Goal: Transaction & Acquisition: Purchase product/service

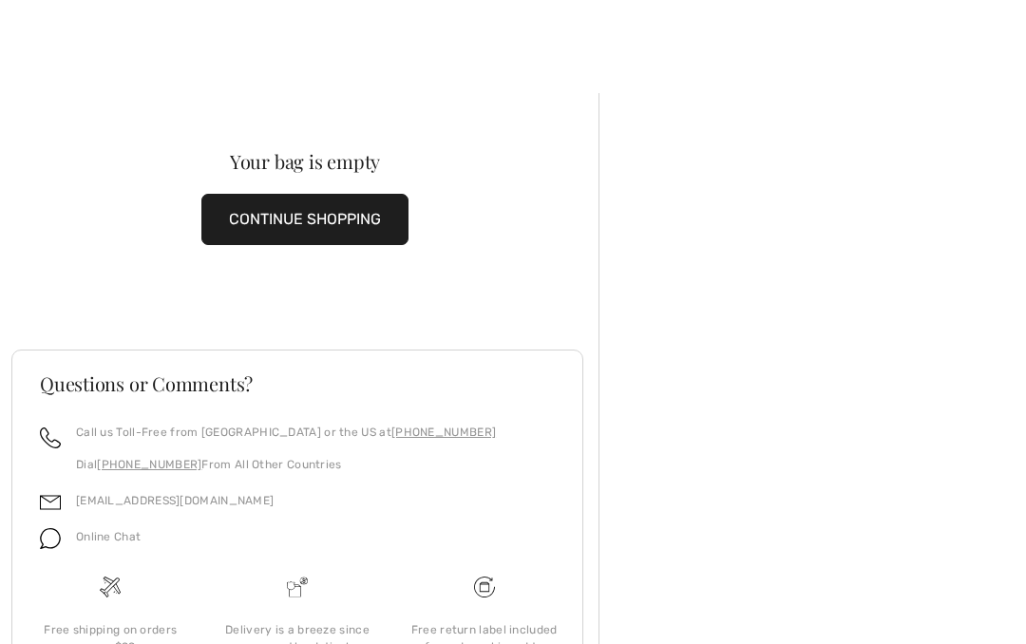
click at [279, 226] on button "CONTINUE SHOPPING" at bounding box center [304, 219] width 207 height 51
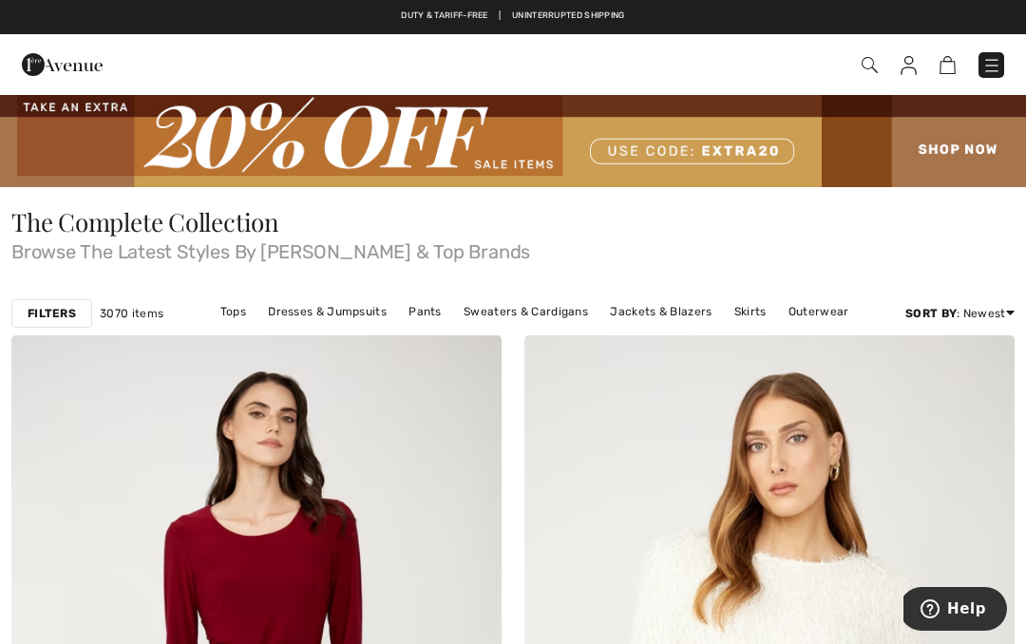
click at [427, 314] on link "Pants" at bounding box center [425, 311] width 52 height 25
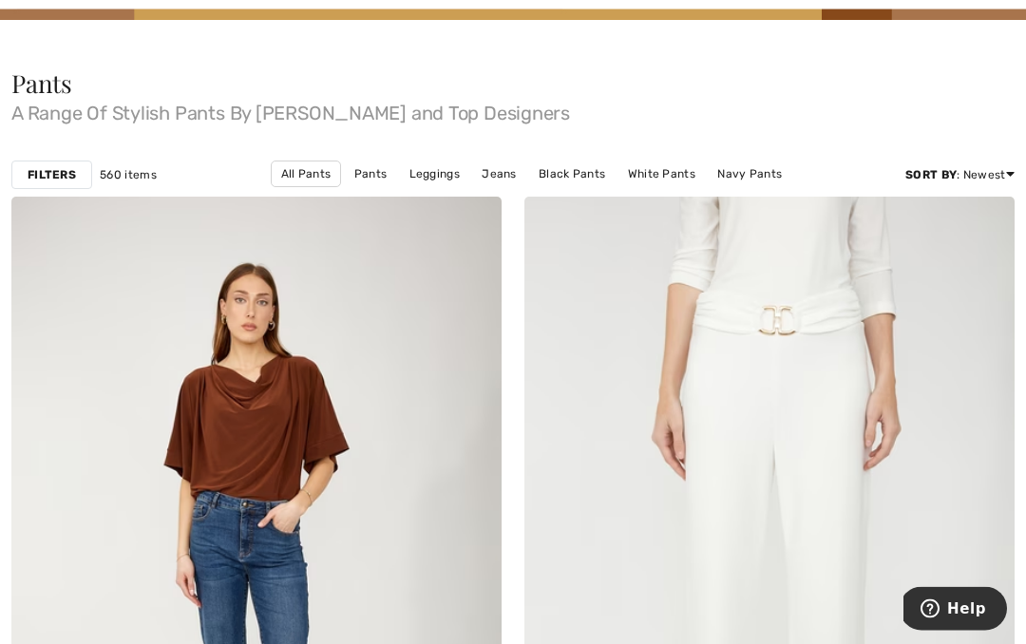
scroll to position [168, 0]
click at [529, 170] on link "Black Pants" at bounding box center [572, 173] width 86 height 25
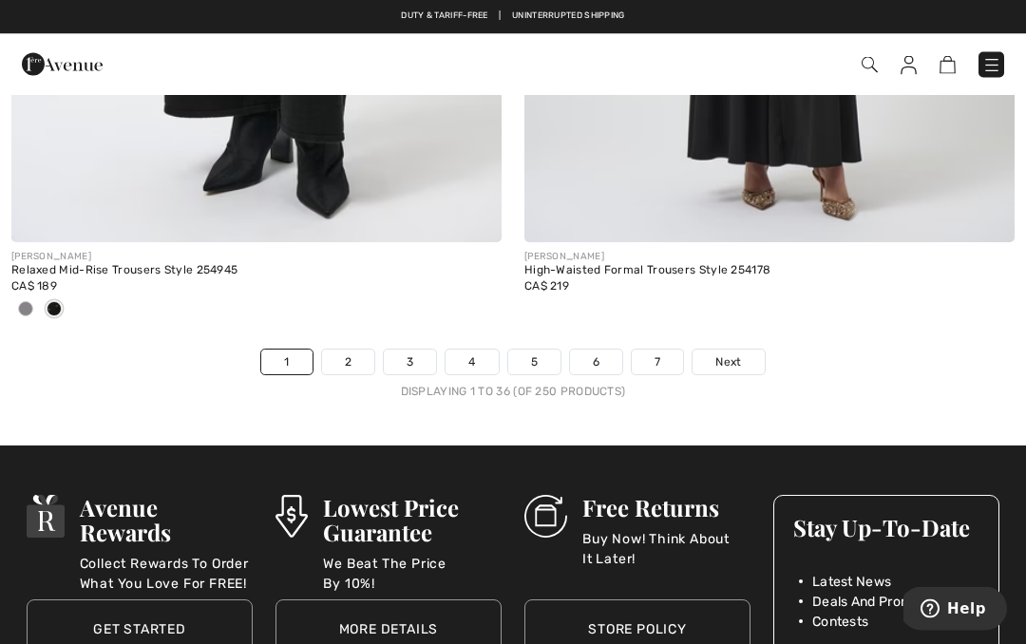
scroll to position [15202, 0]
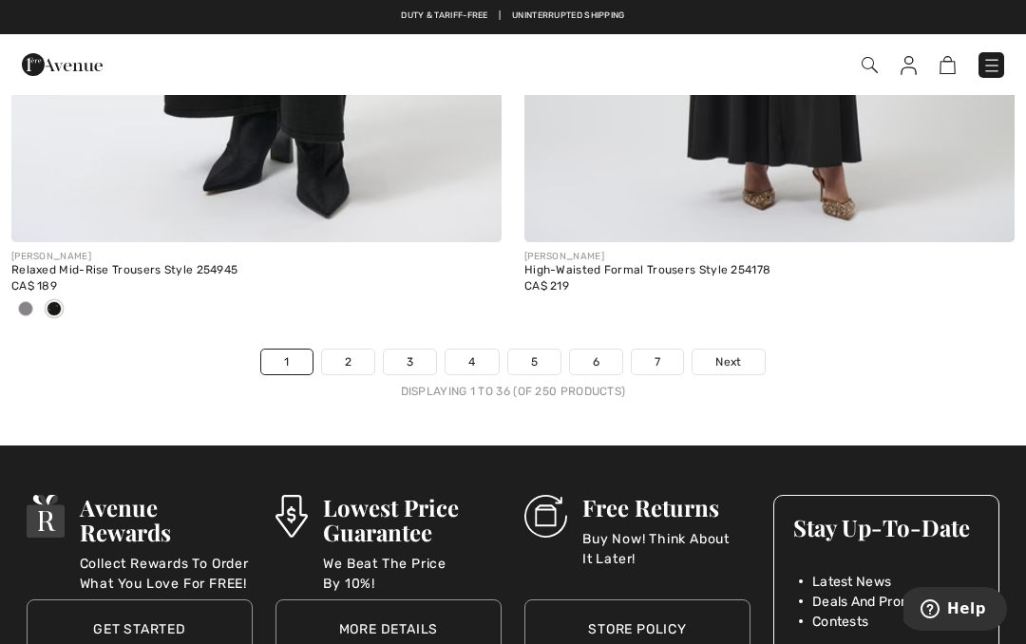
click at [739, 354] on span "Next" at bounding box center [729, 362] width 26 height 17
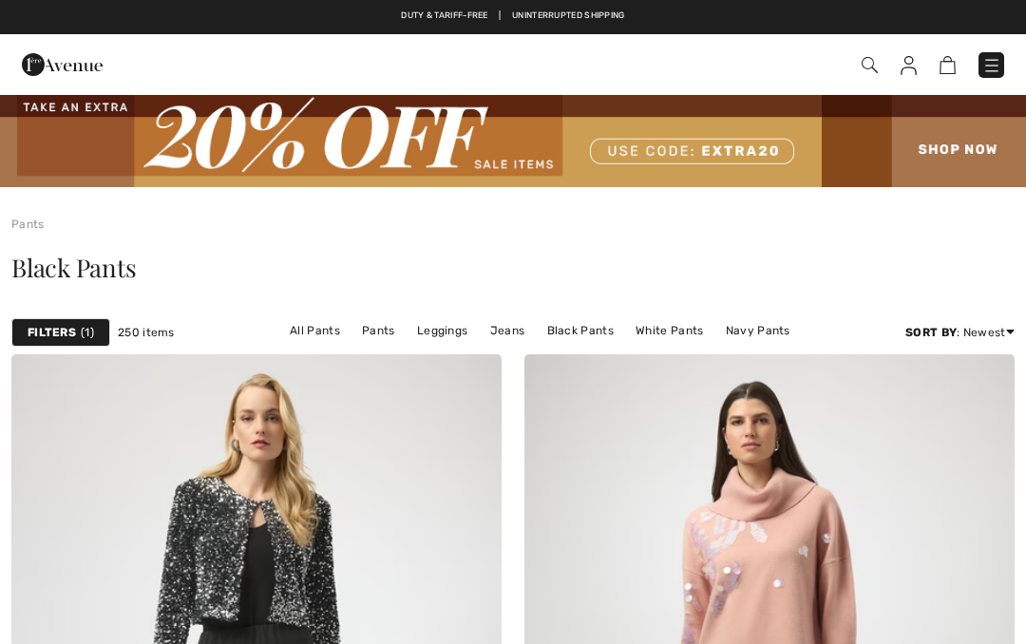
checkbox input "true"
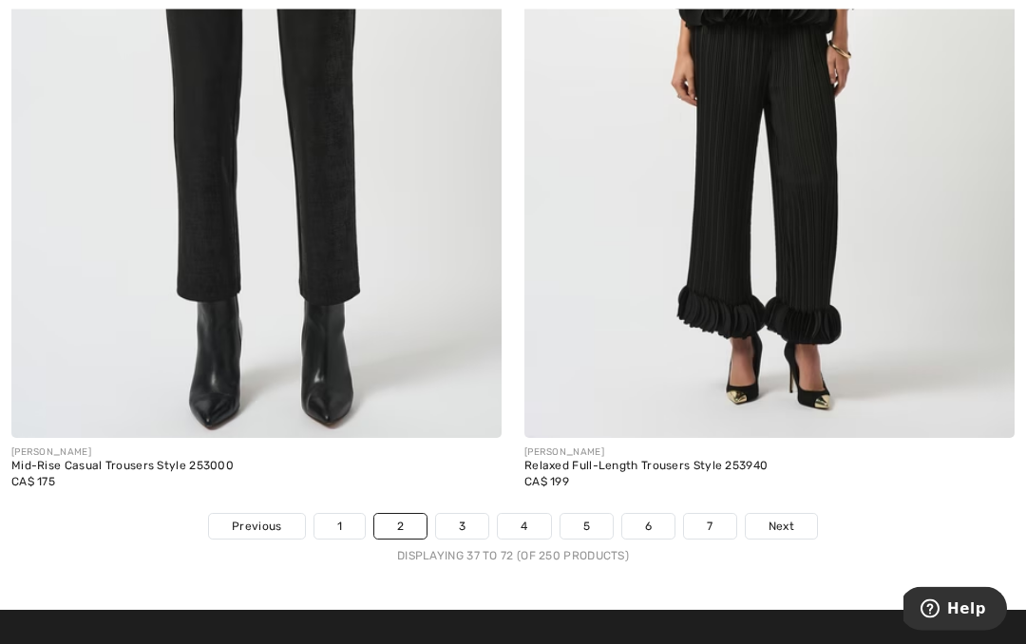
scroll to position [15079, 0]
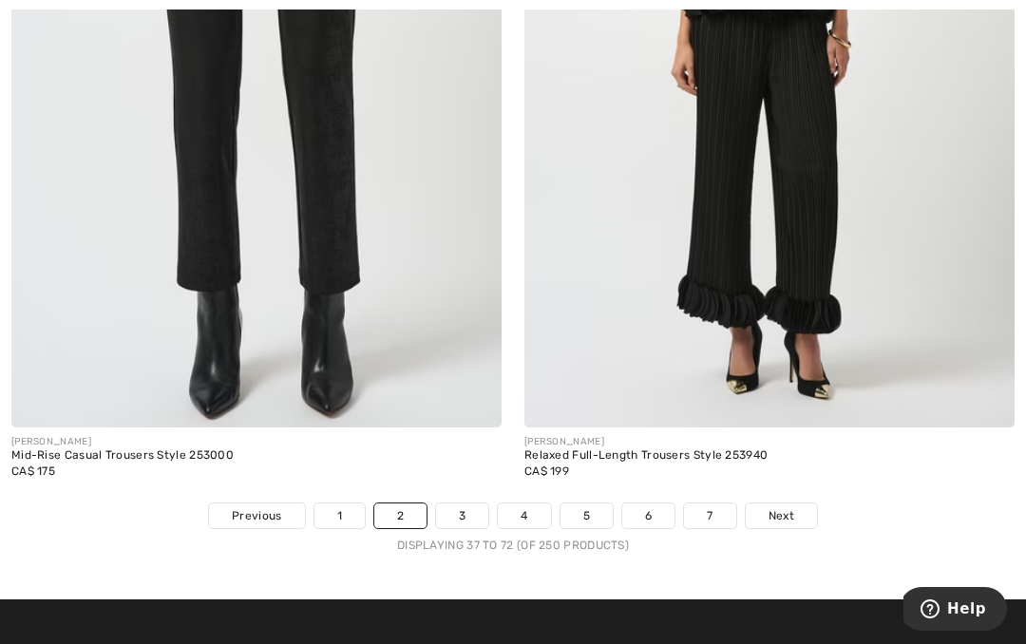
click at [787, 507] on span "Next" at bounding box center [782, 515] width 26 height 17
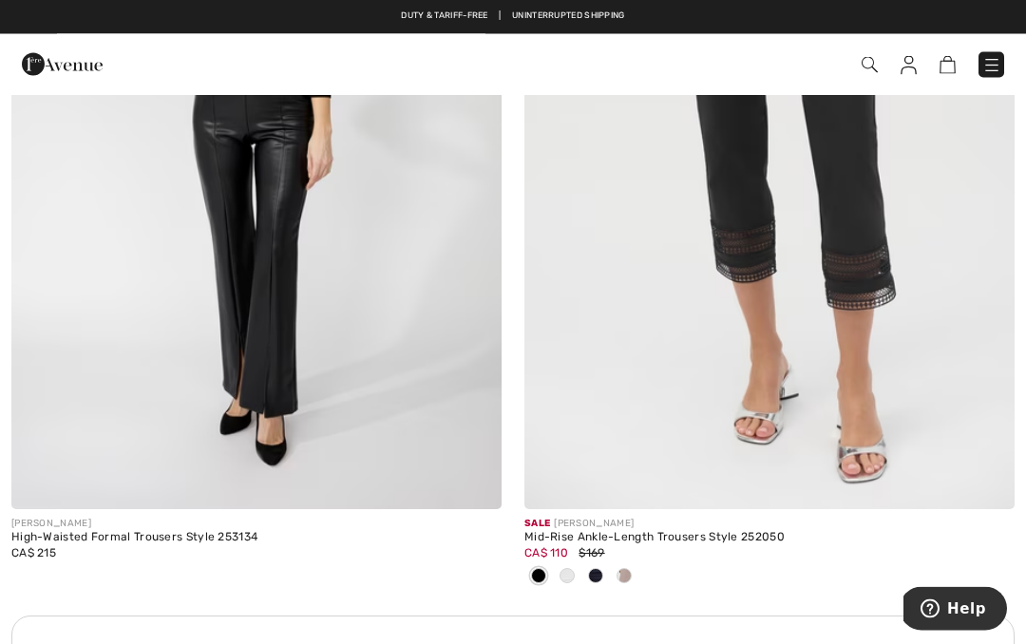
scroll to position [4701, 0]
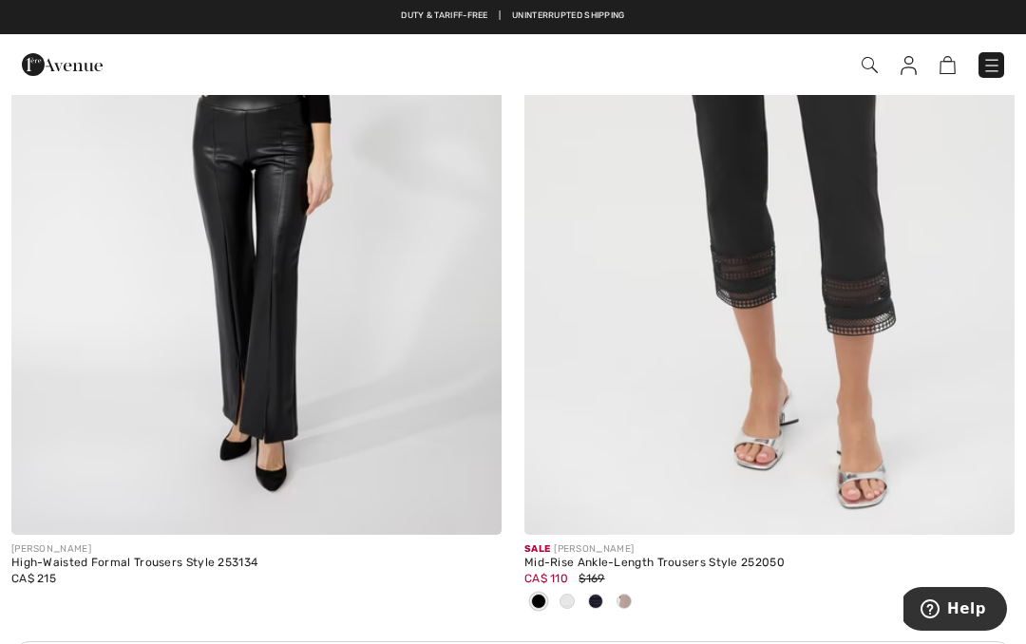
click at [570, 594] on span at bounding box center [567, 601] width 15 height 15
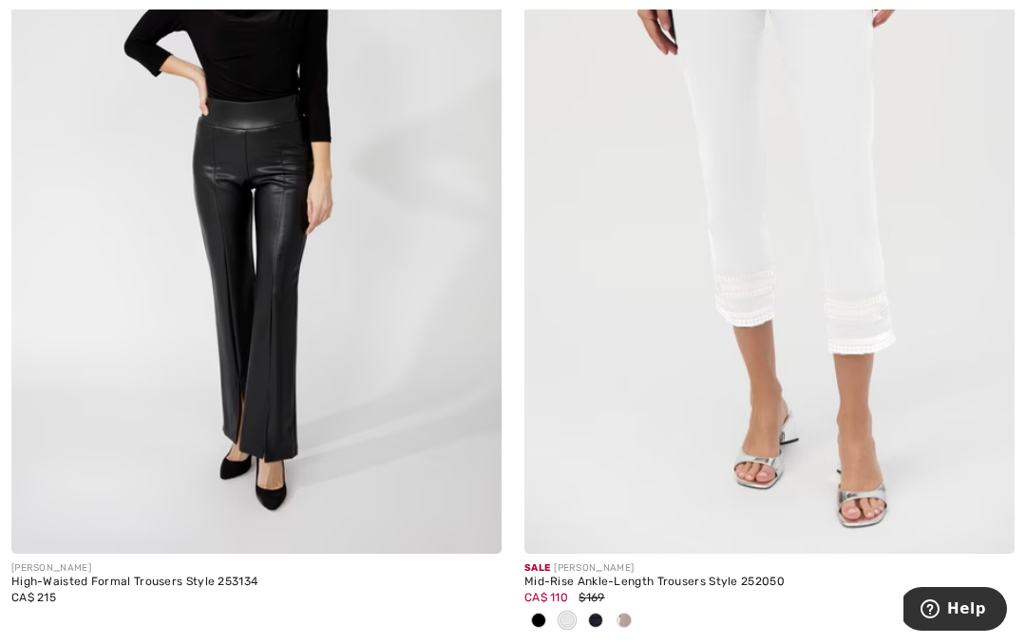
scroll to position [4702, 0]
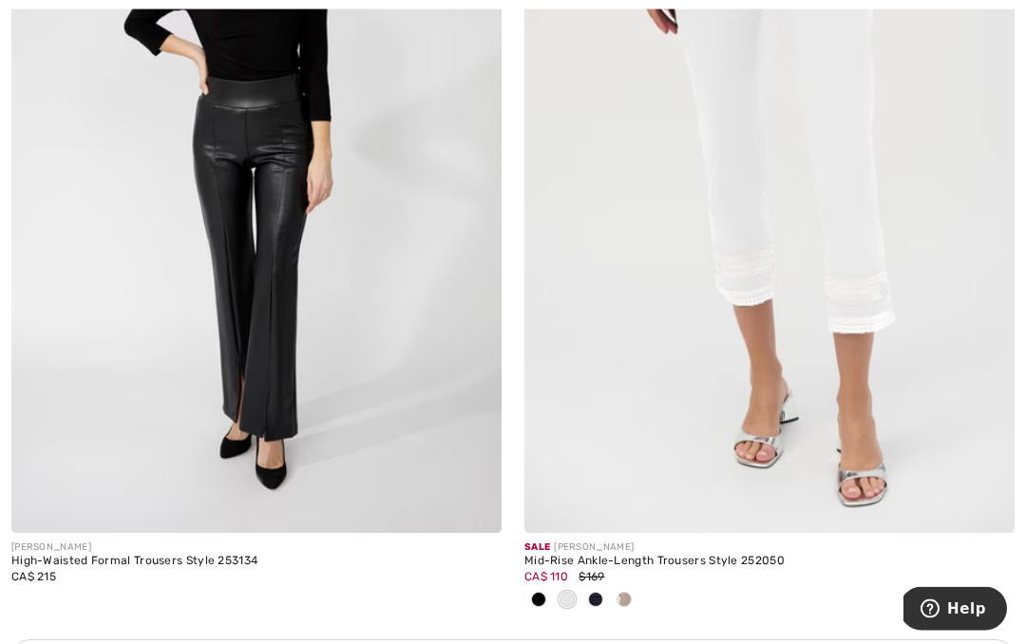
click at [602, 587] on div at bounding box center [596, 601] width 29 height 31
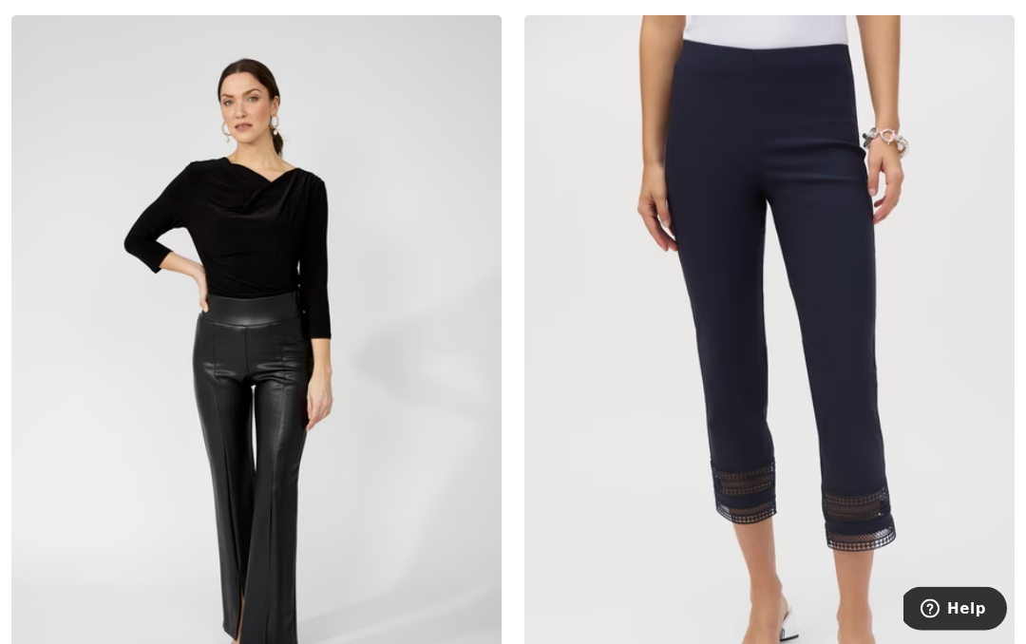
scroll to position [4485, 0]
click at [737, 354] on img at bounding box center [770, 383] width 490 height 736
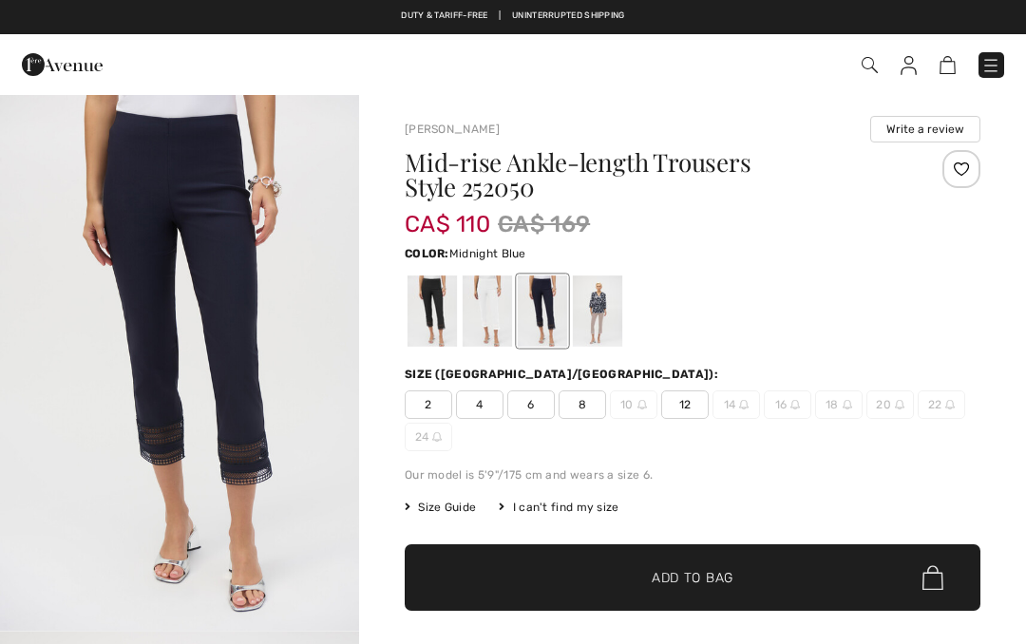
checkbox input "true"
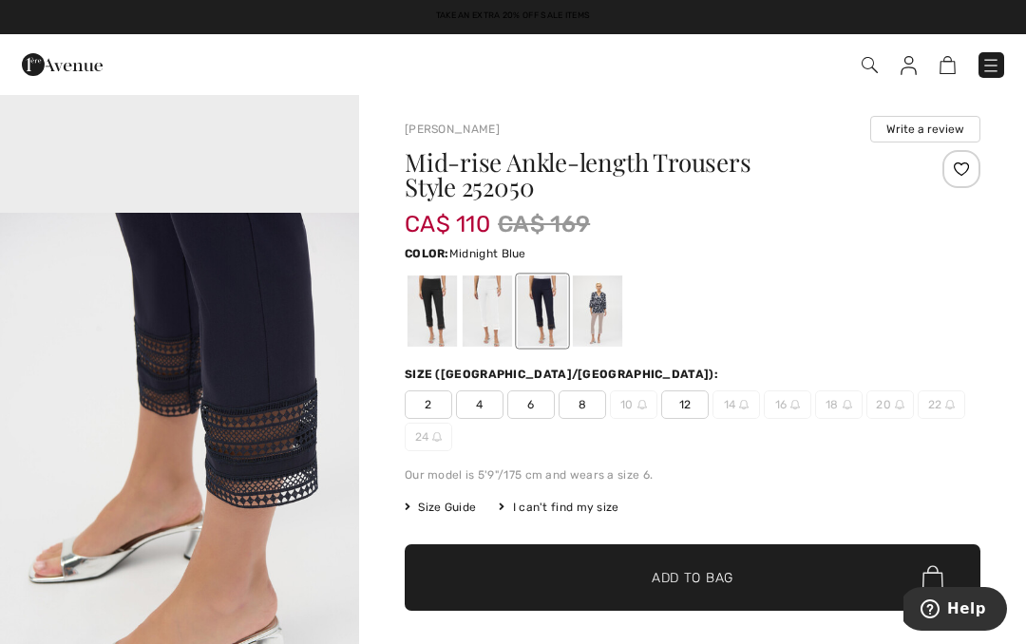
click at [495, 299] on div at bounding box center [487, 311] width 49 height 71
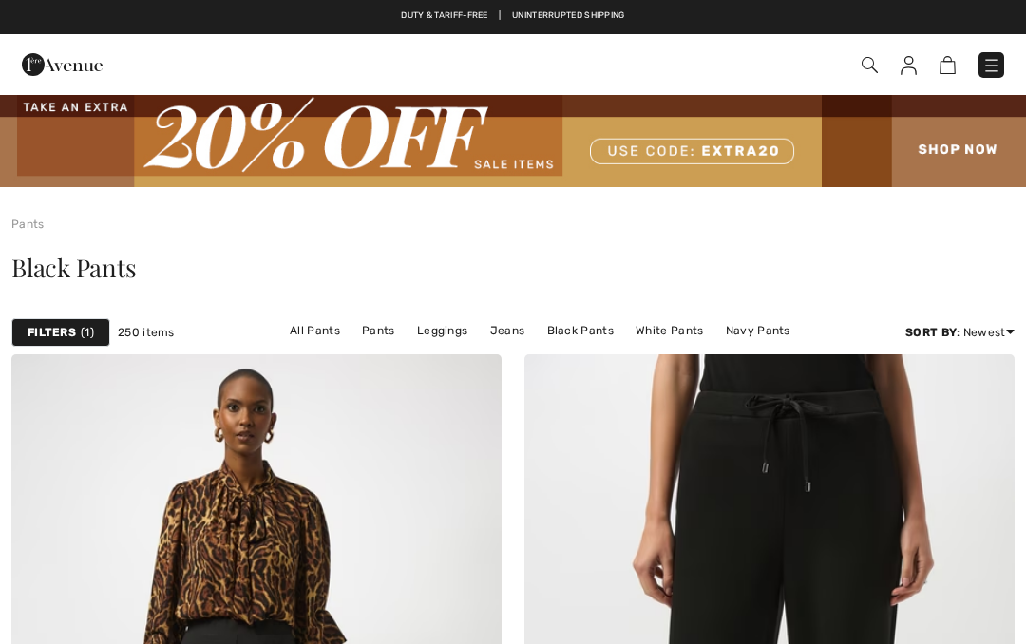
scroll to position [4571, 0]
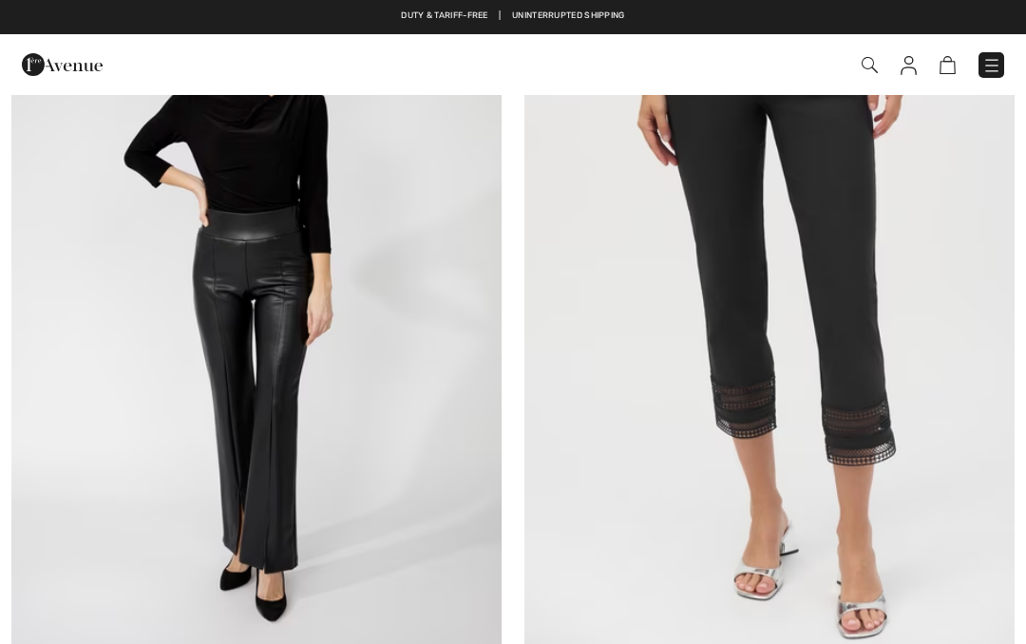
checkbox input "true"
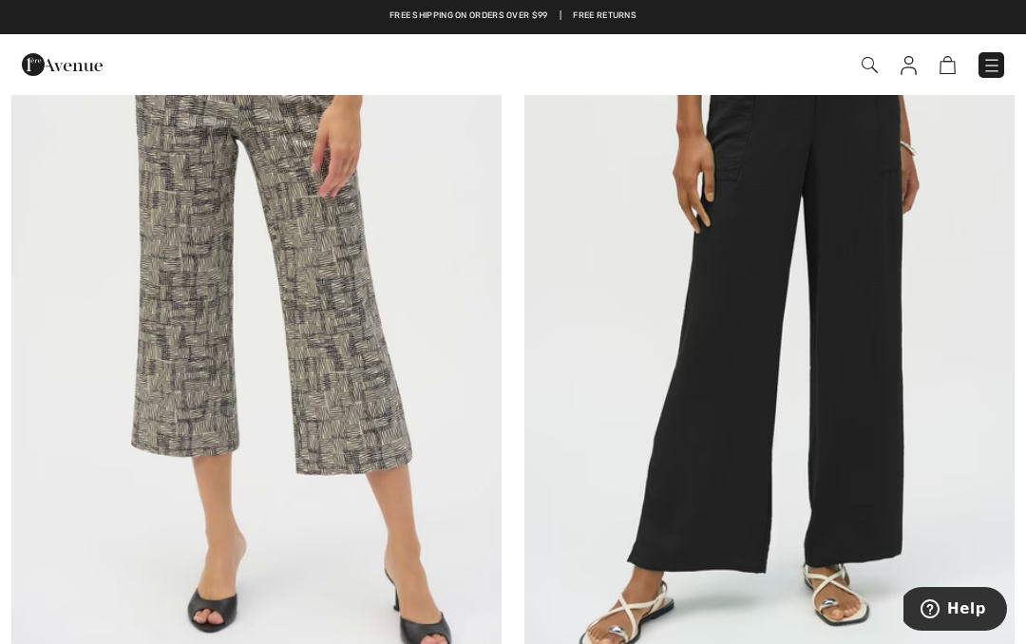
scroll to position [11613, 0]
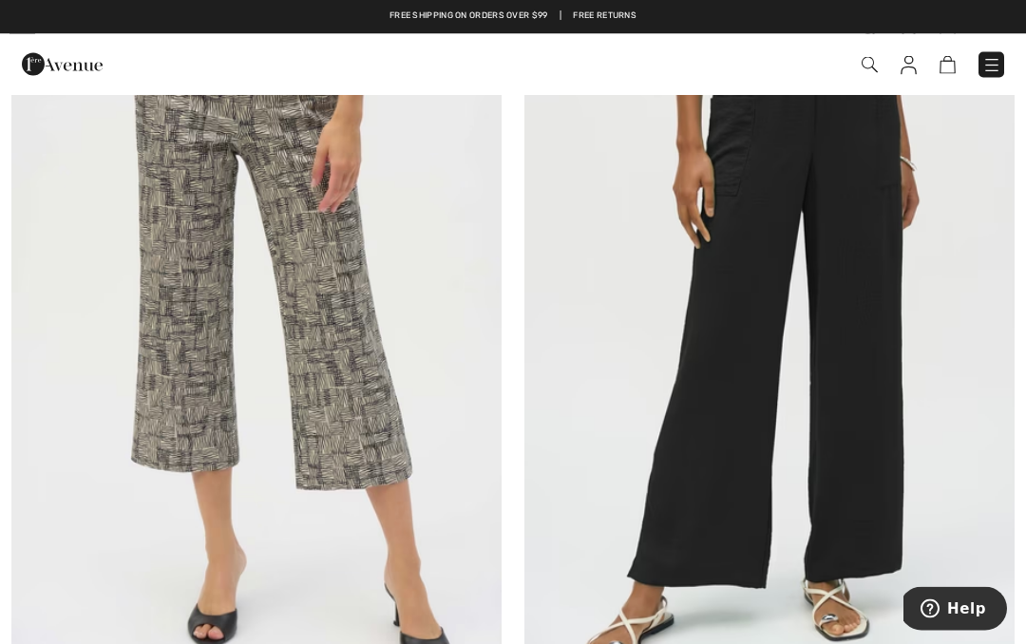
click at [733, 381] on img at bounding box center [770, 347] width 490 height 736
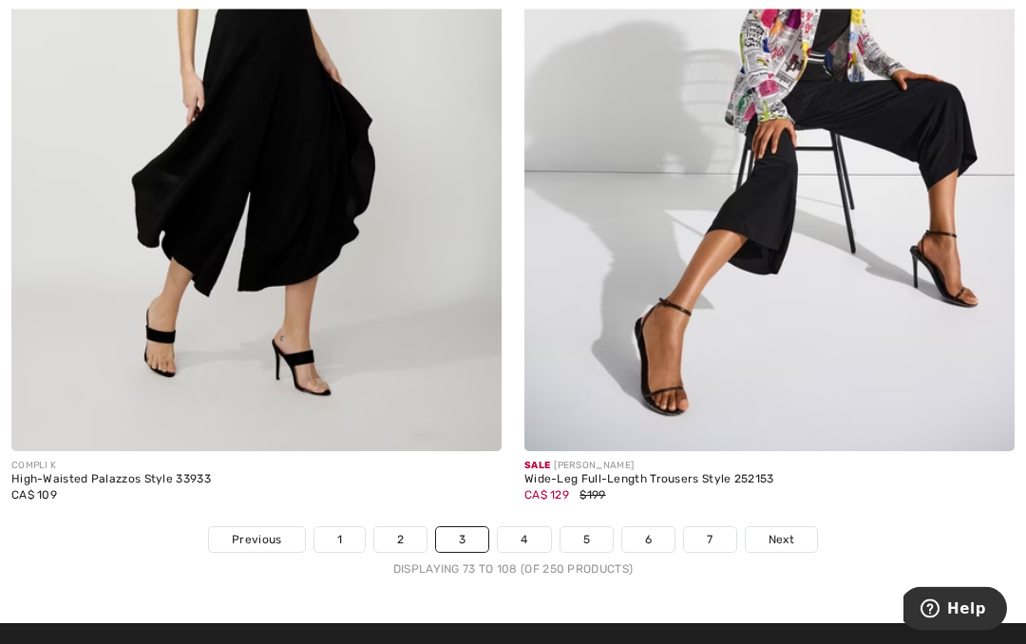
scroll to position [15243, 0]
click at [788, 531] on span "Next" at bounding box center [782, 539] width 26 height 17
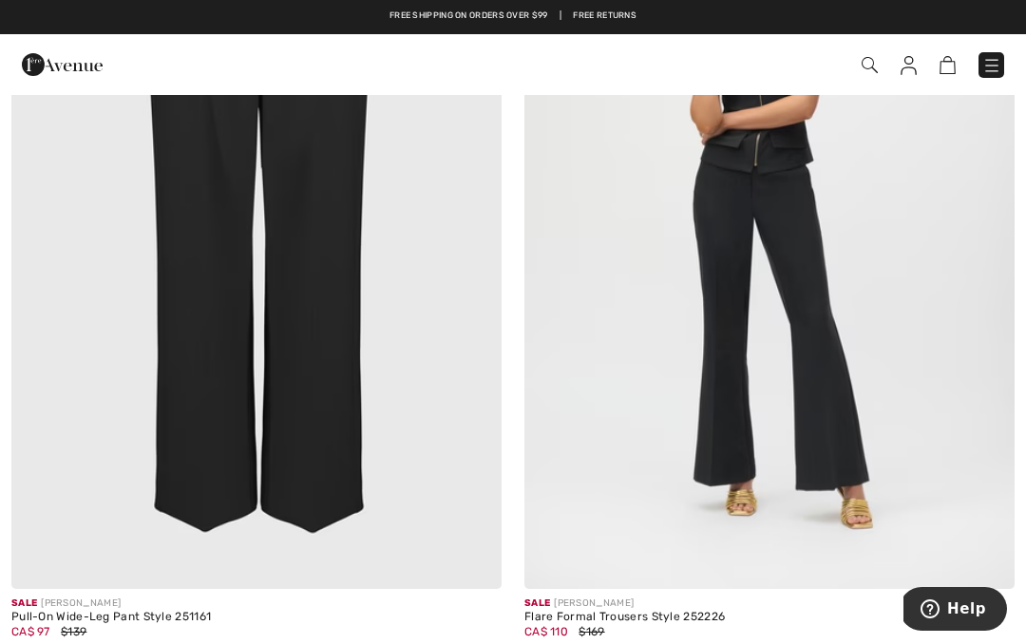
scroll to position [2150, 0]
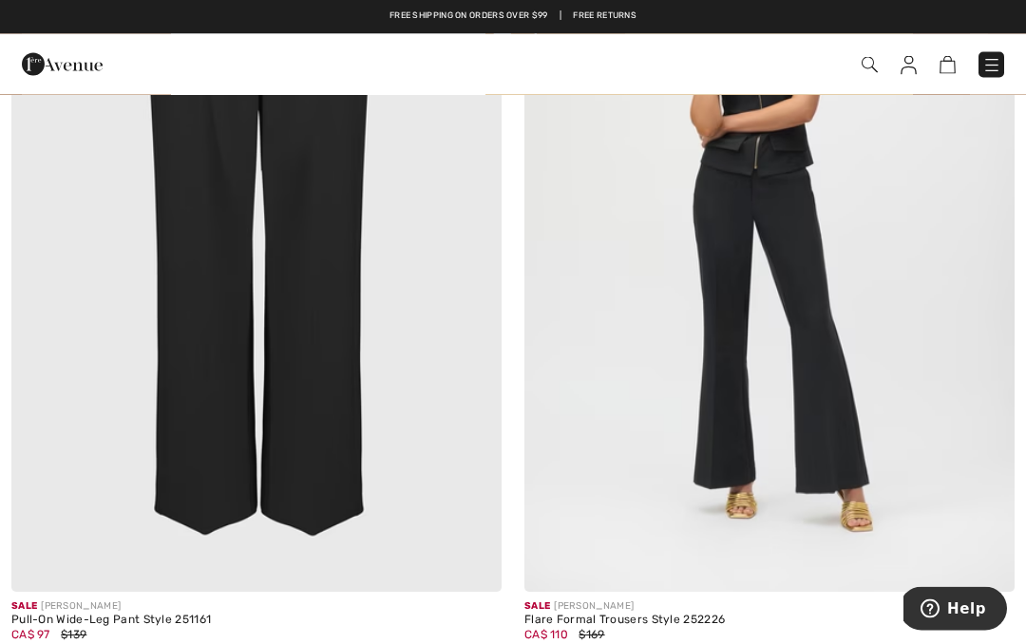
click at [812, 440] on img at bounding box center [770, 225] width 490 height 736
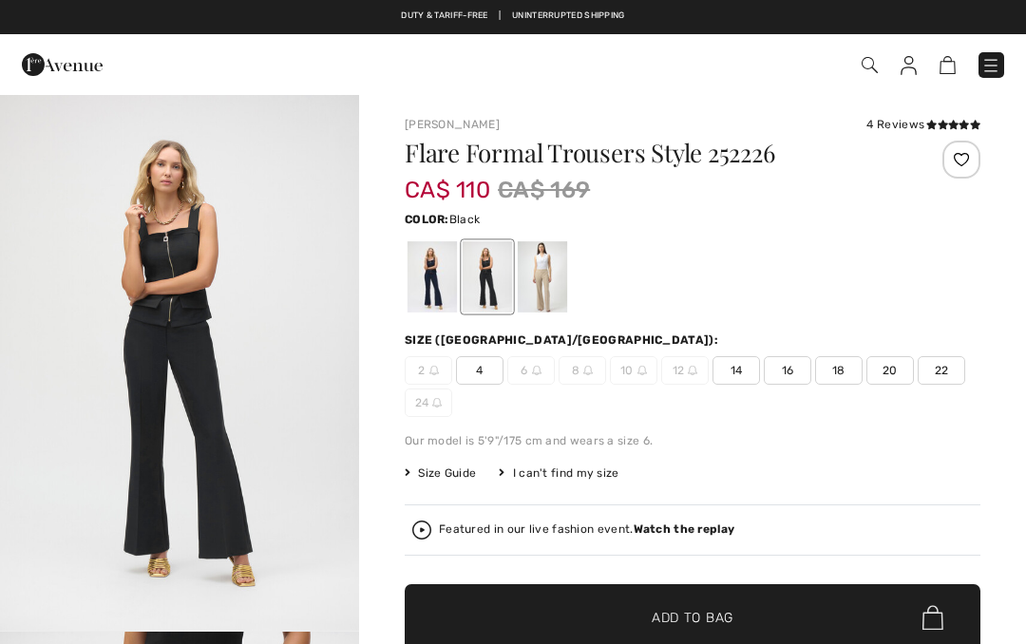
checkbox input "true"
click at [544, 275] on div at bounding box center [542, 276] width 49 height 71
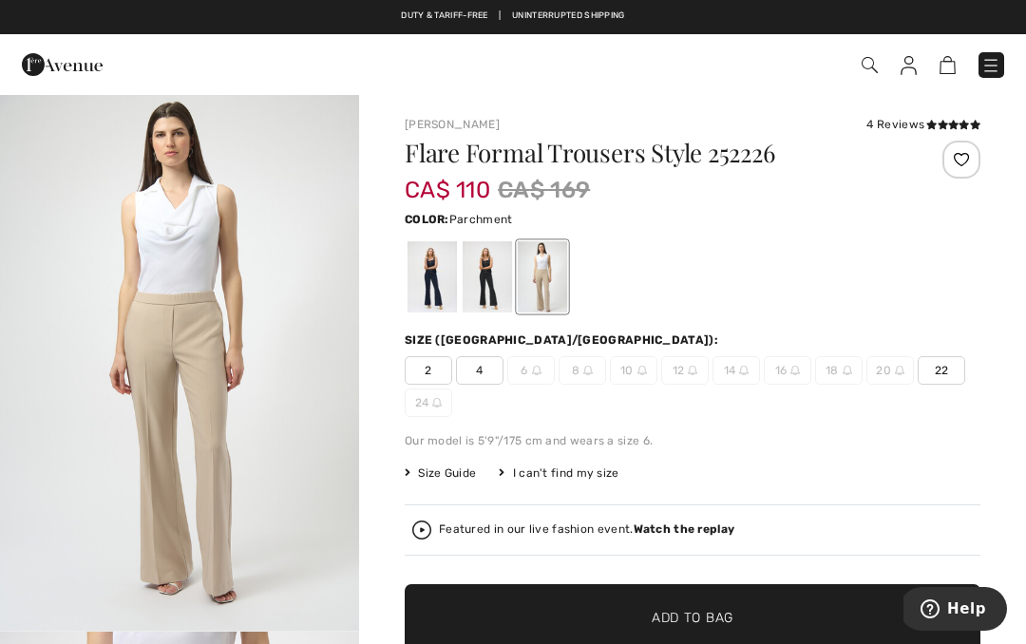
click at [480, 279] on div at bounding box center [487, 276] width 49 height 71
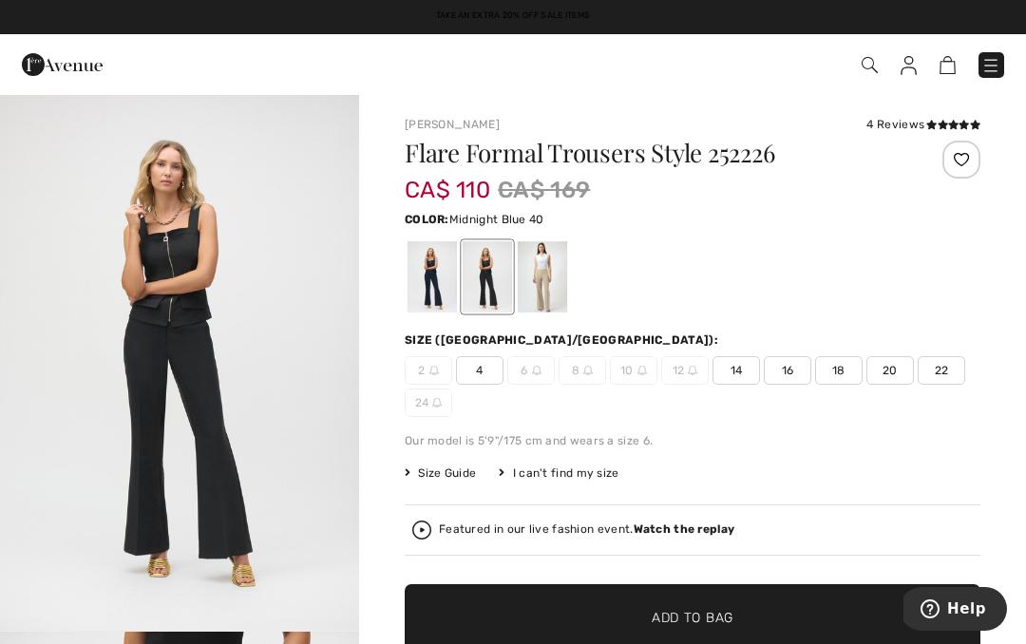
click at [435, 287] on div at bounding box center [432, 276] width 49 height 71
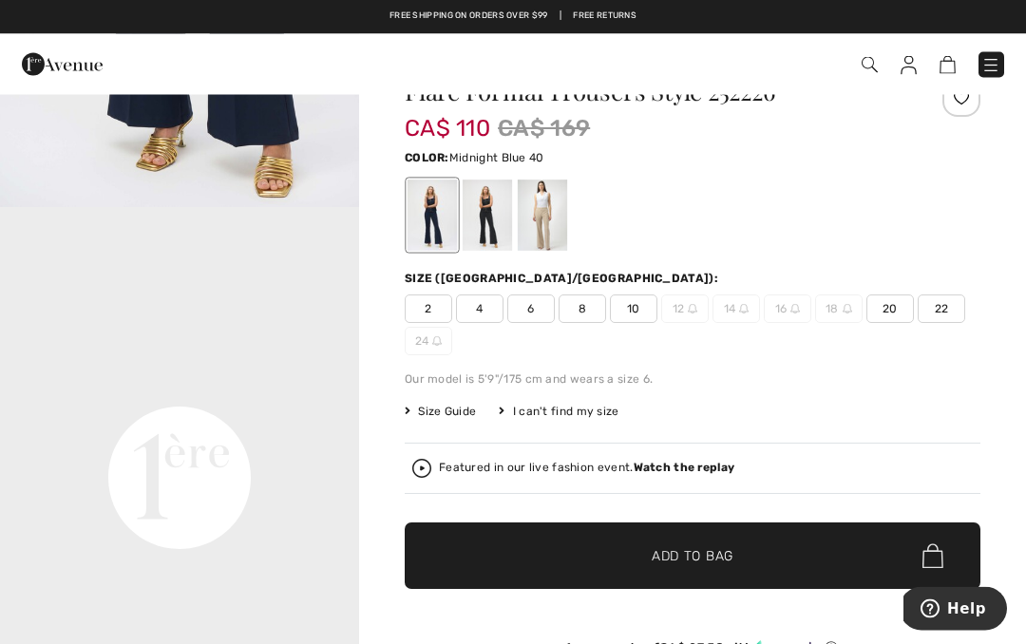
scroll to position [137, 0]
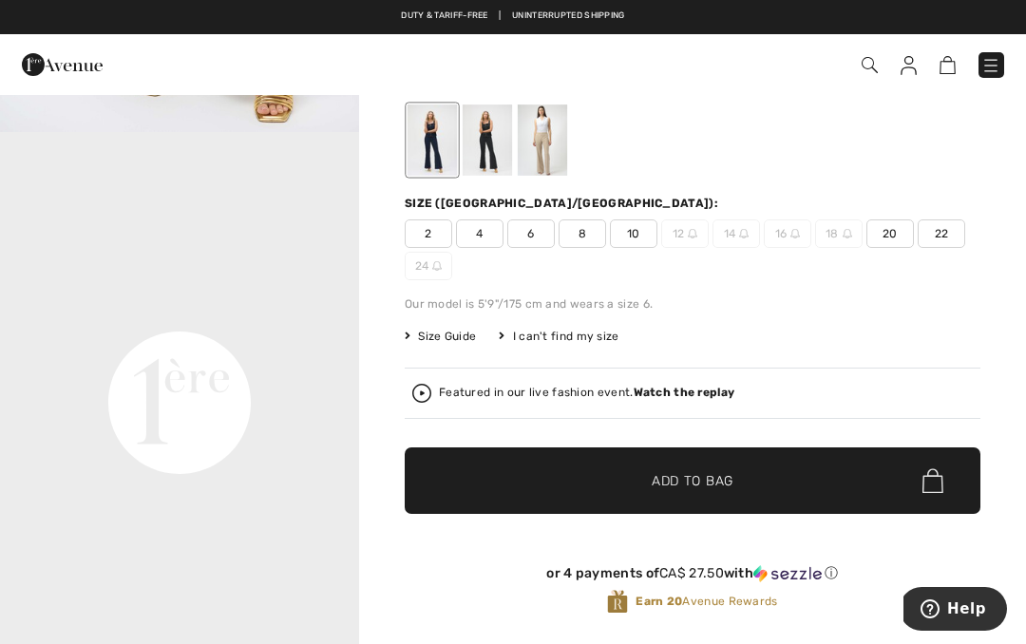
click at [635, 239] on span "10" at bounding box center [634, 234] width 48 height 29
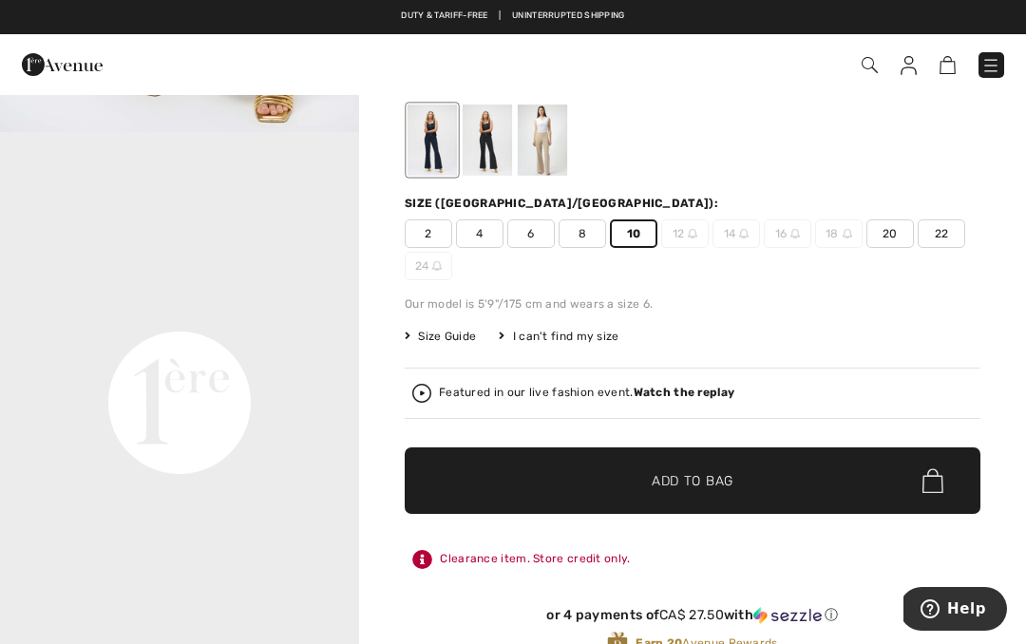
click at [676, 492] on span "✔ Added to Bag Add to Bag" at bounding box center [693, 481] width 576 height 67
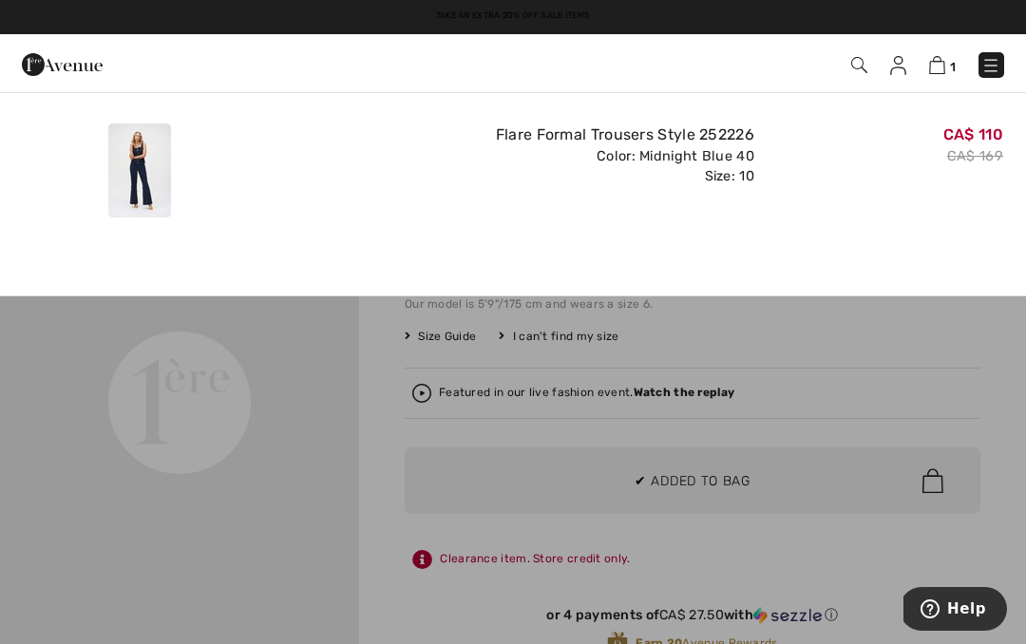
scroll to position [0, 0]
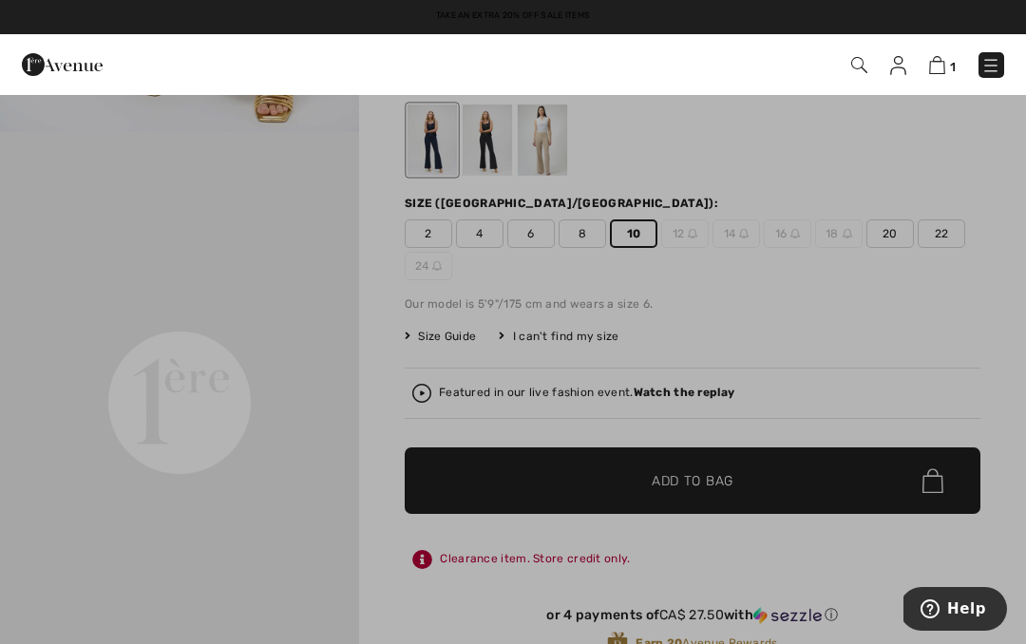
click at [849, 546] on div at bounding box center [513, 322] width 1026 height 644
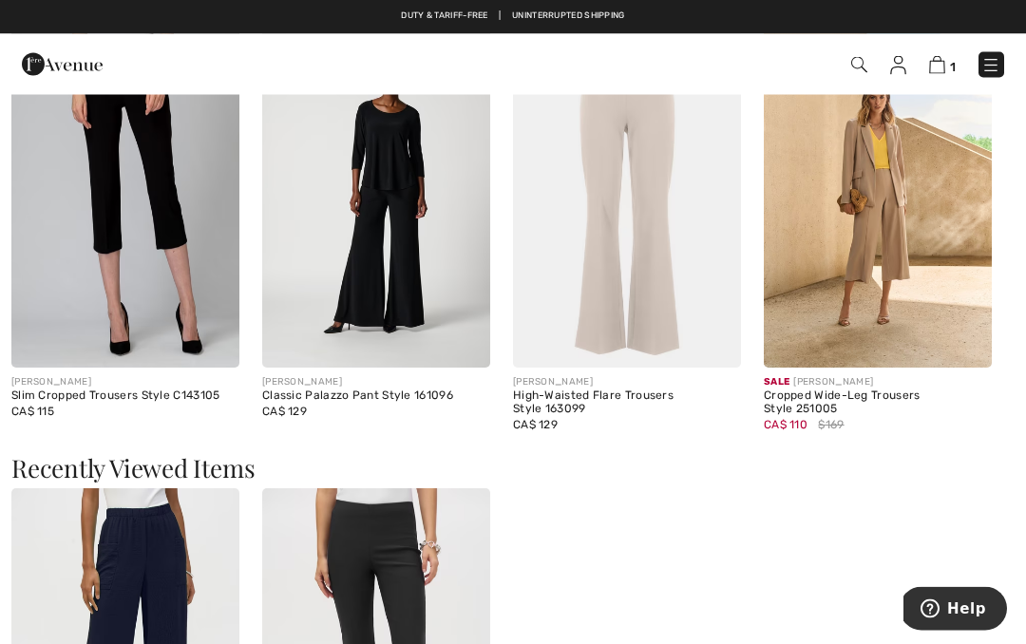
scroll to position [2392, 0]
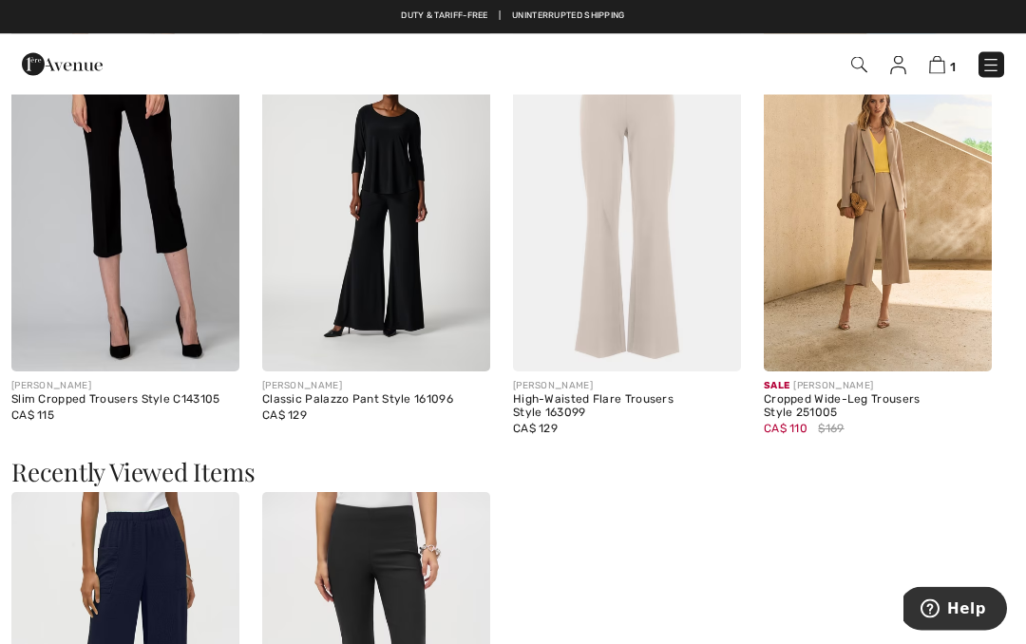
click at [398, 257] on img at bounding box center [376, 201] width 228 height 342
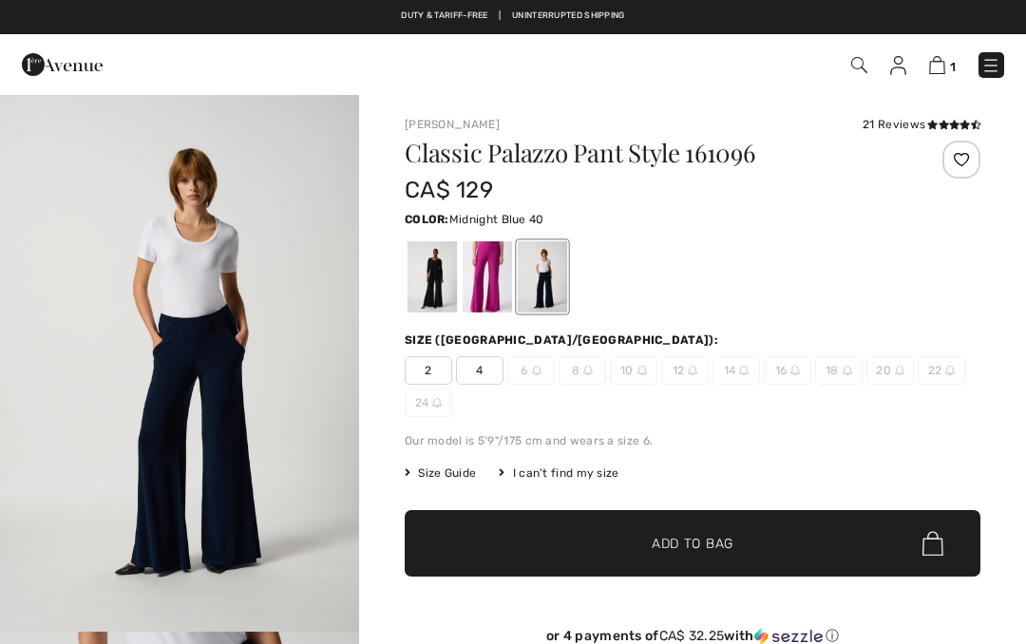
checkbox input "true"
click at [433, 283] on div at bounding box center [432, 276] width 49 height 71
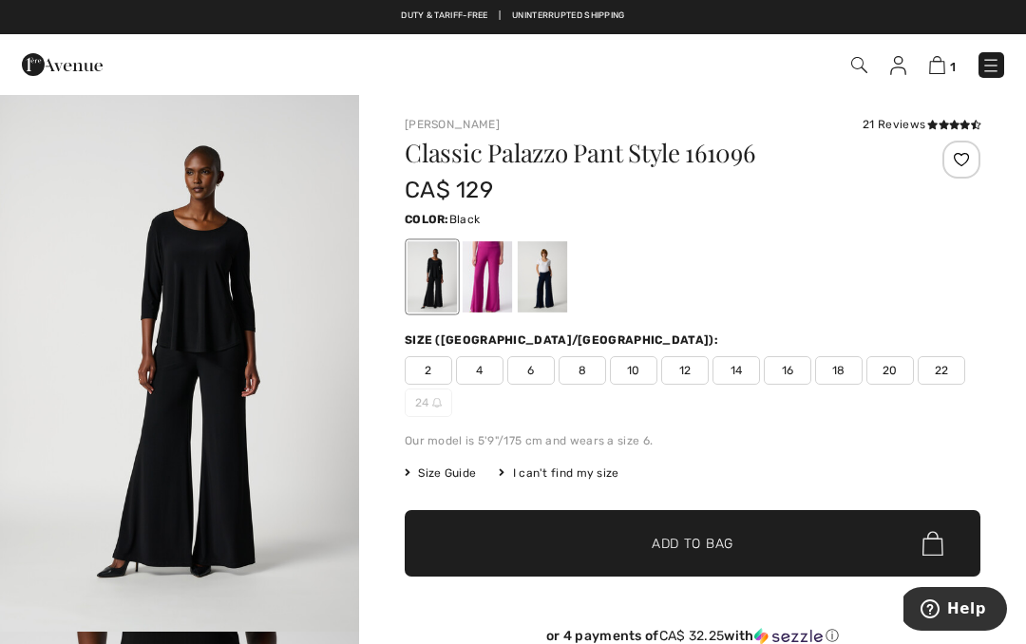
click at [629, 371] on span "10" at bounding box center [634, 370] width 48 height 29
click at [666, 544] on span "Add to Bag" at bounding box center [693, 544] width 82 height 20
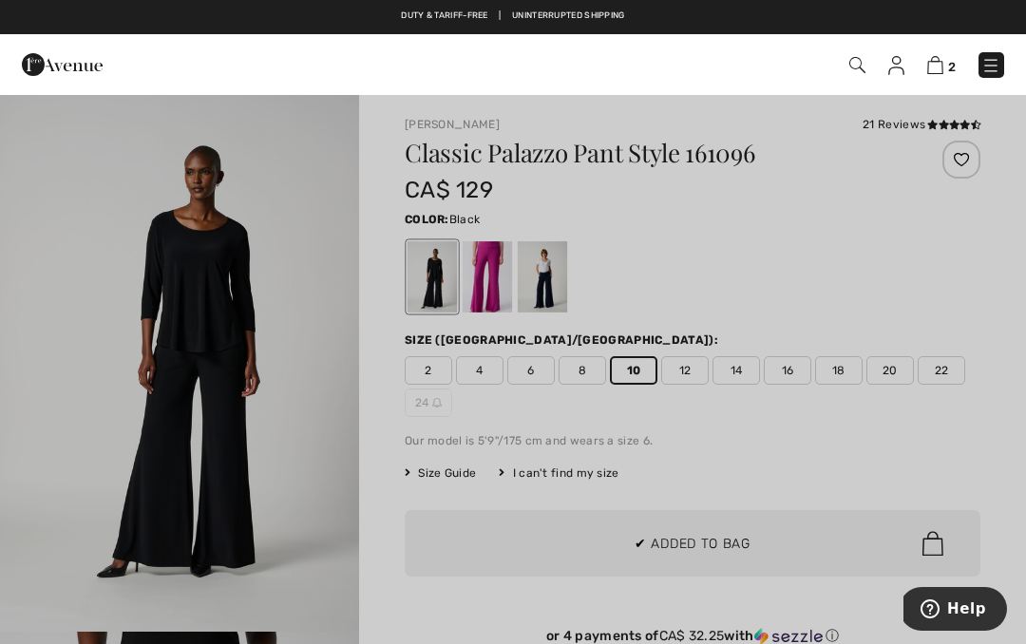
click at [834, 437] on div at bounding box center [513, 322] width 1026 height 644
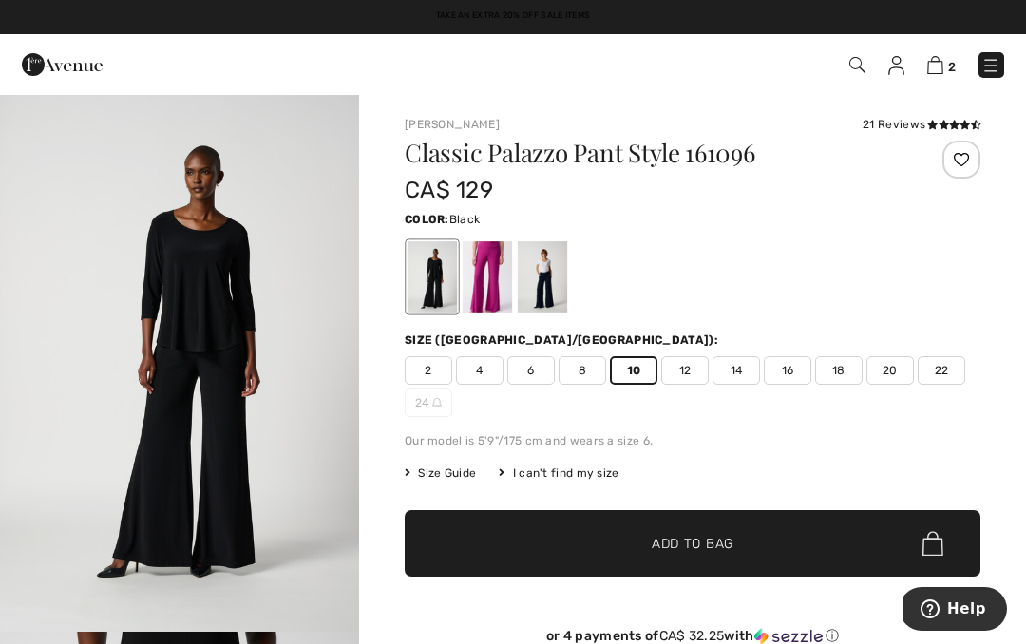
click at [733, 332] on div "Size (CA/US):" at bounding box center [693, 340] width 576 height 17
click at [487, 286] on div at bounding box center [487, 276] width 49 height 71
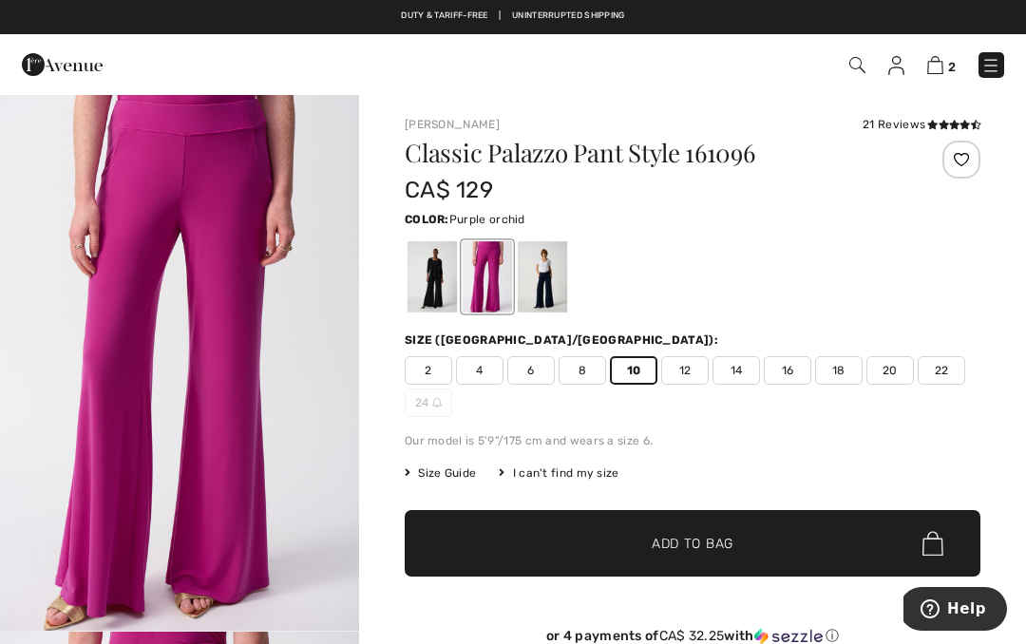
click at [939, 66] on img at bounding box center [935, 65] width 16 height 18
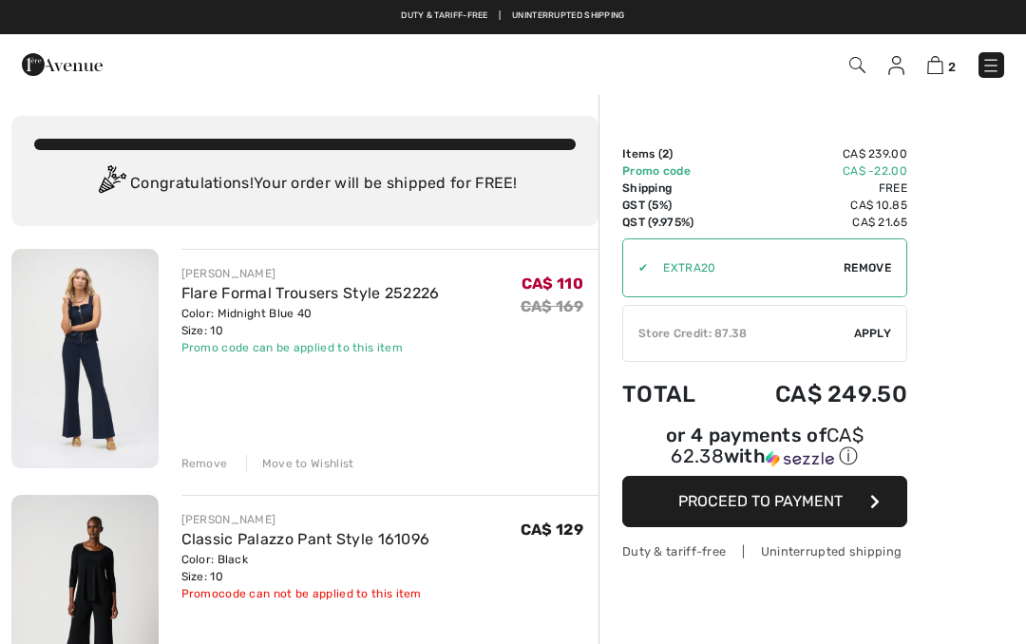
checkbox input "true"
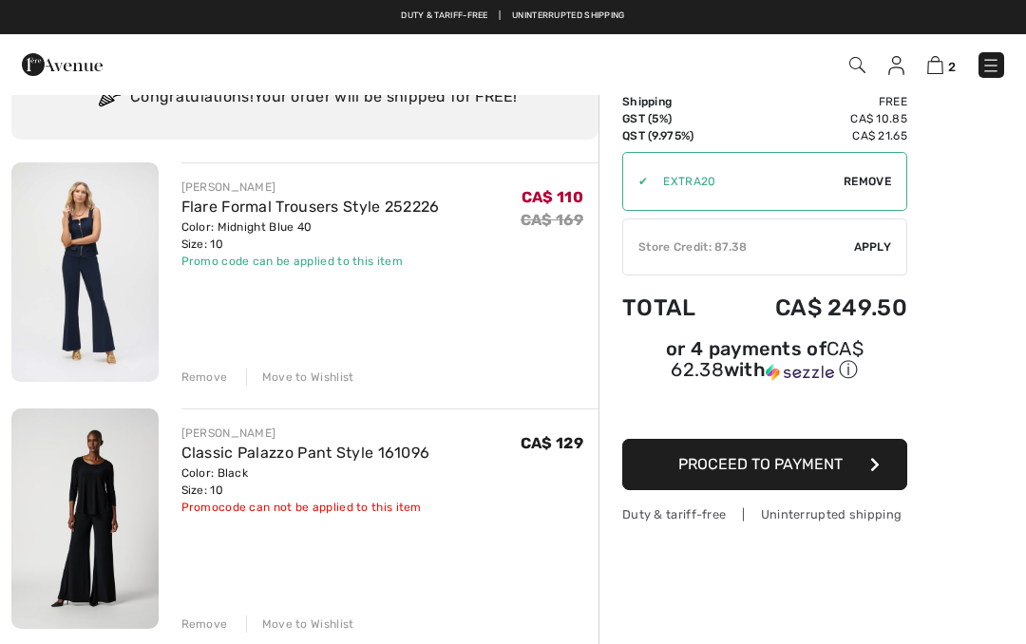
scroll to position [60, 0]
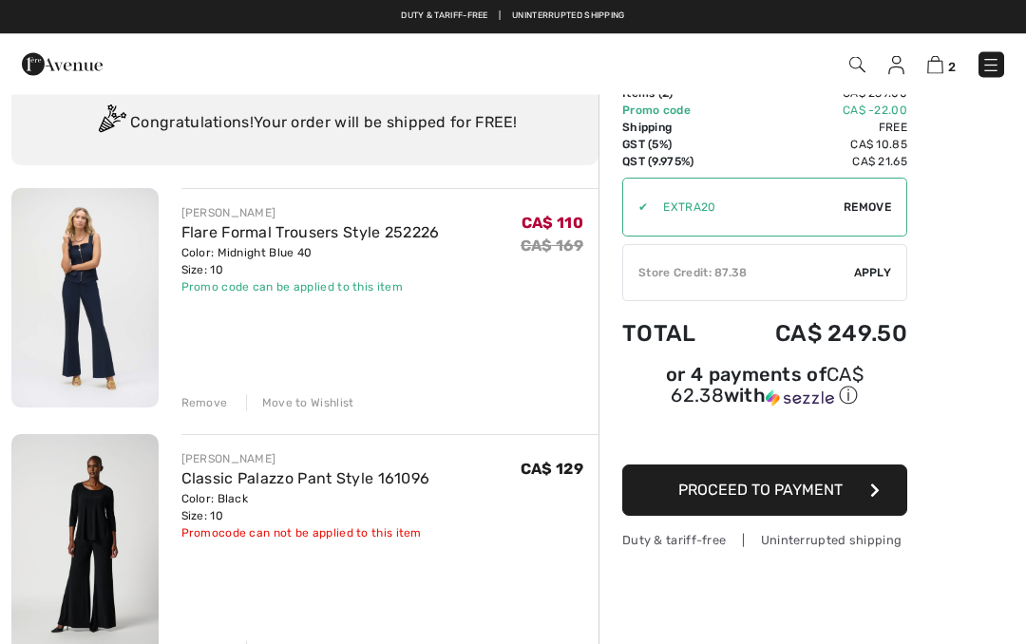
click at [345, 282] on div "Promo code can be applied to this item" at bounding box center [311, 287] width 258 height 17
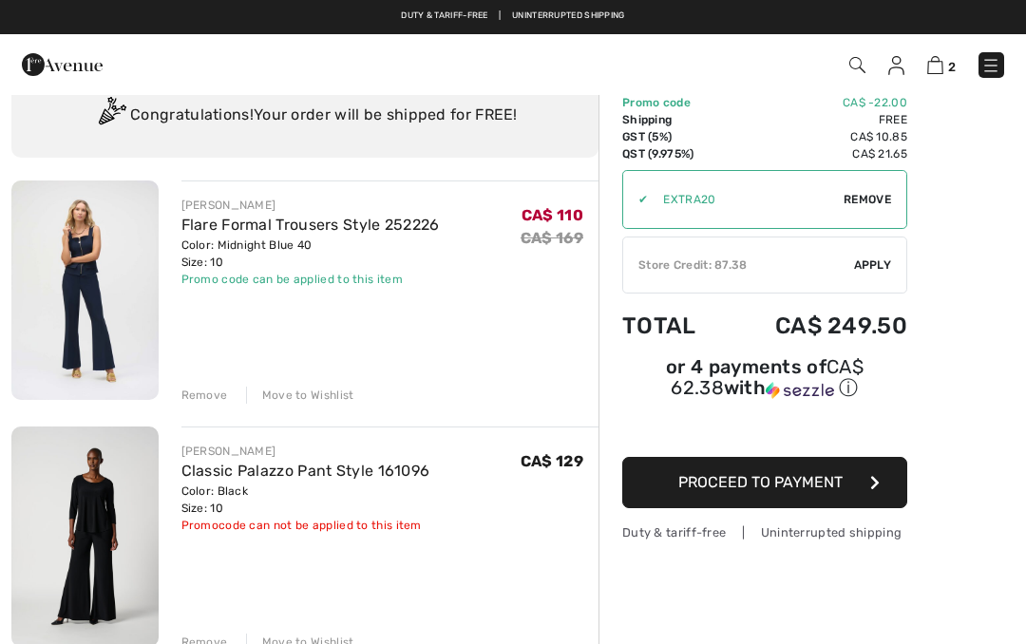
scroll to position [0, 0]
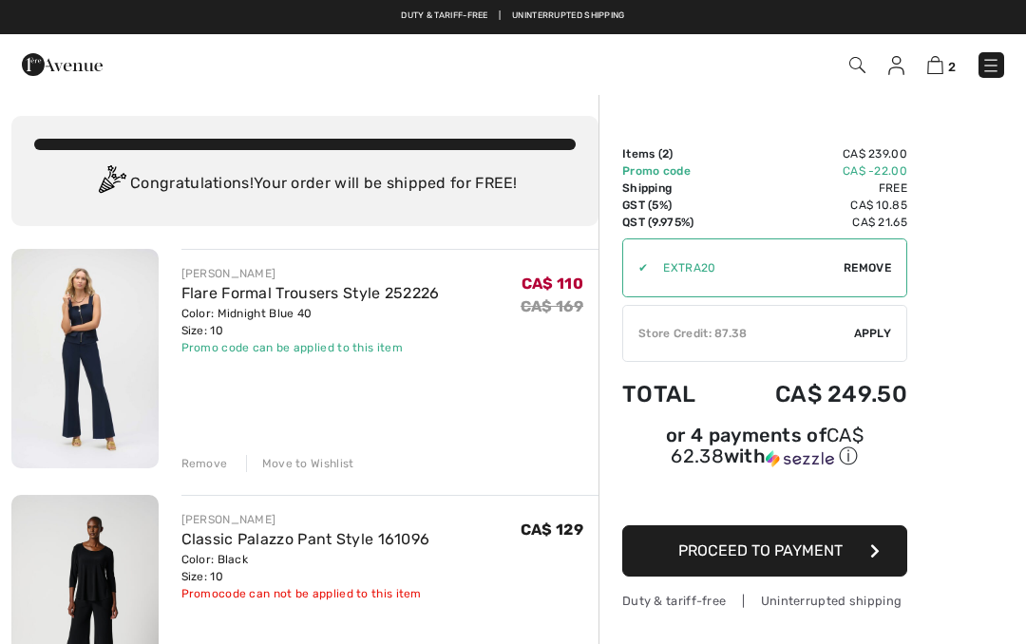
click at [760, 334] on div "Store Credit: 87.38" at bounding box center [738, 333] width 231 height 17
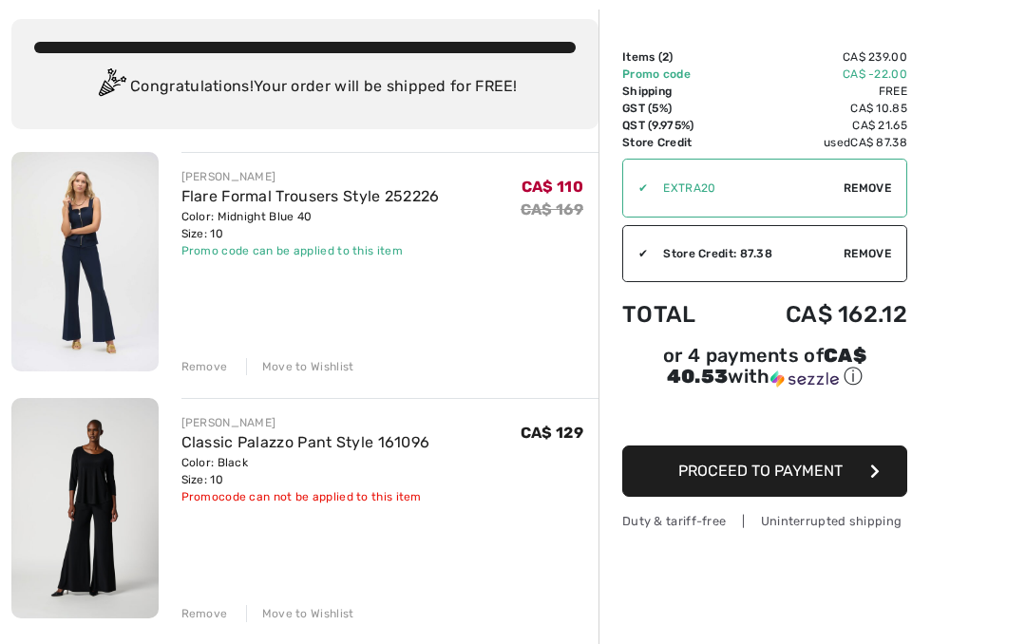
scroll to position [97, 0]
click at [325, 610] on div "Move to Wishlist" at bounding box center [300, 613] width 108 height 17
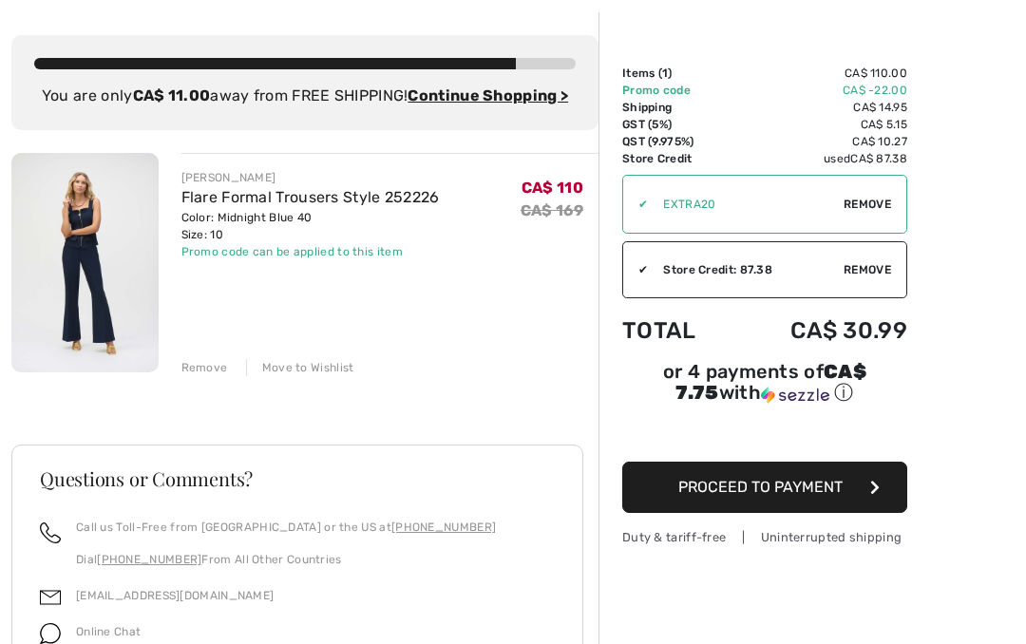
scroll to position [84, 0]
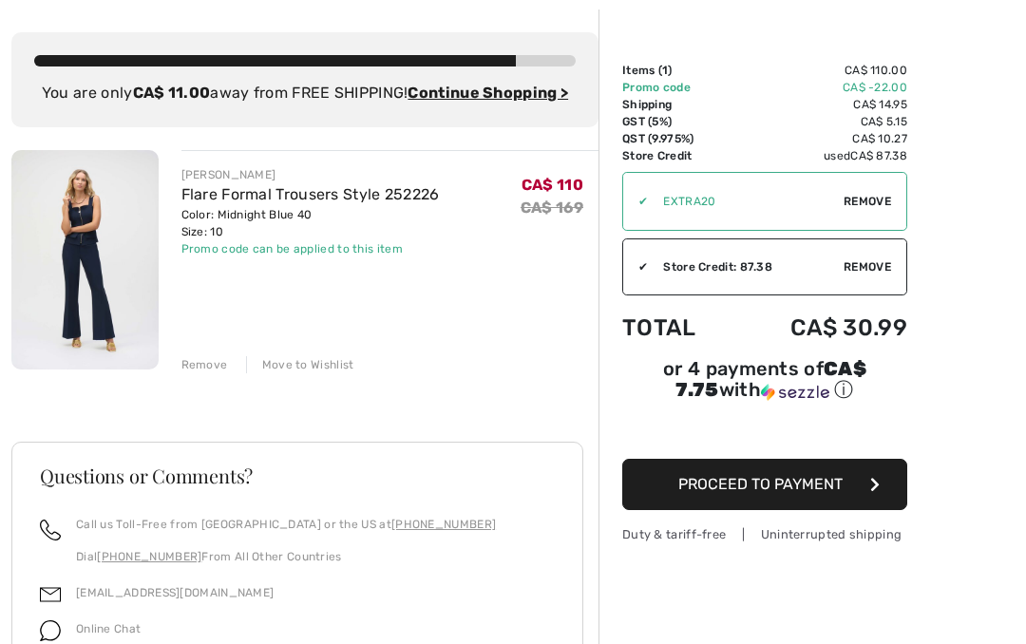
click at [493, 88] on ins "Continue Shopping >" at bounding box center [488, 93] width 161 height 18
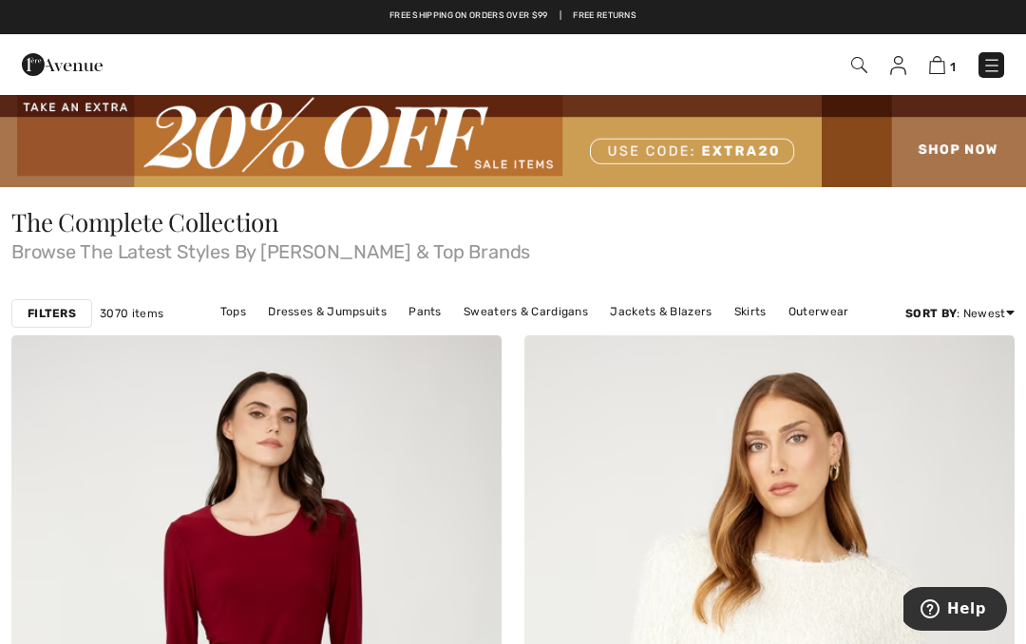
click at [859, 66] on img at bounding box center [859, 65] width 16 height 16
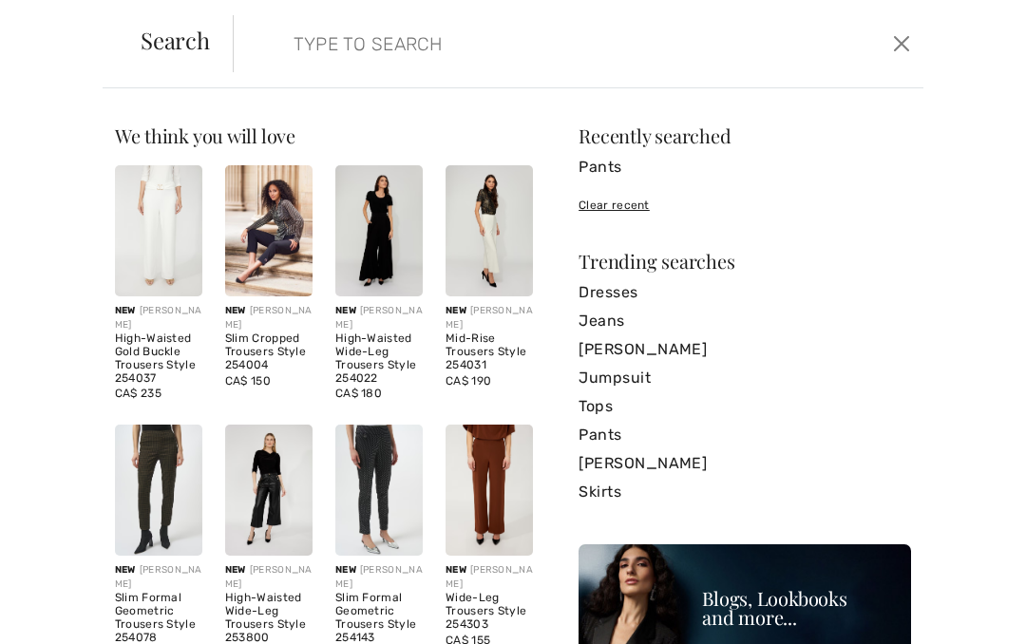
click at [429, 48] on input "search" at bounding box center [507, 43] width 457 height 57
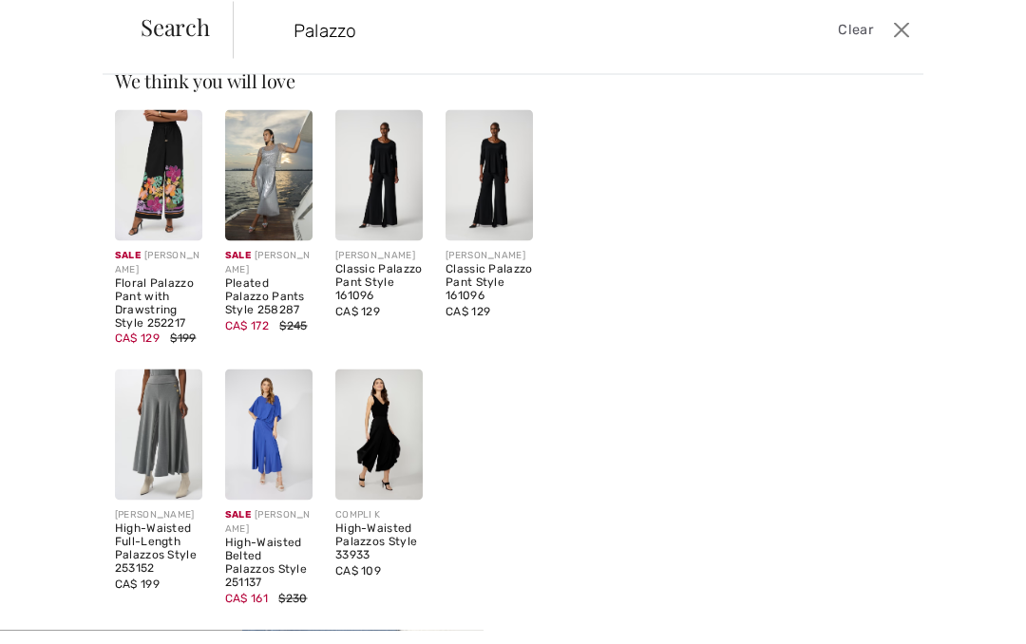
scroll to position [35, 0]
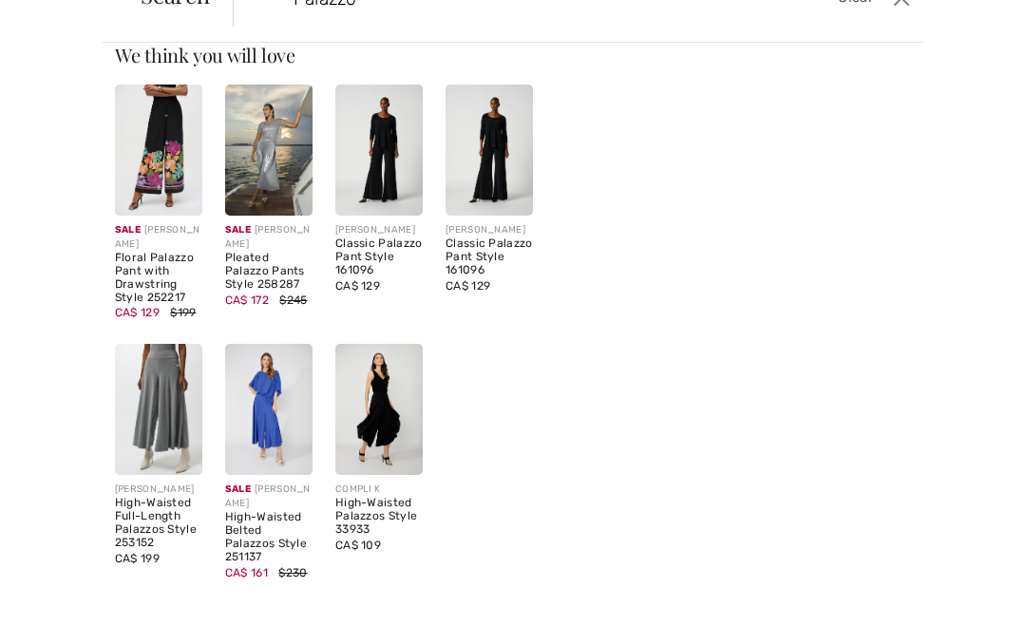
type input "Palazzo"
click at [393, 283] on div "Classic Palazzo Pant Style 161096" at bounding box center [378, 302] width 87 height 39
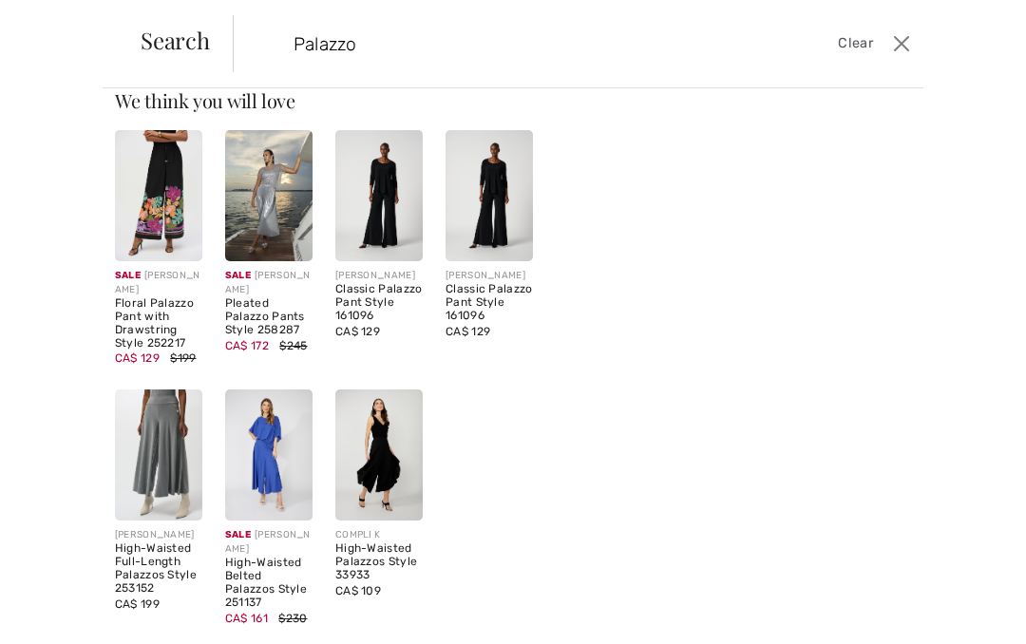
click at [391, 197] on img at bounding box center [378, 195] width 87 height 131
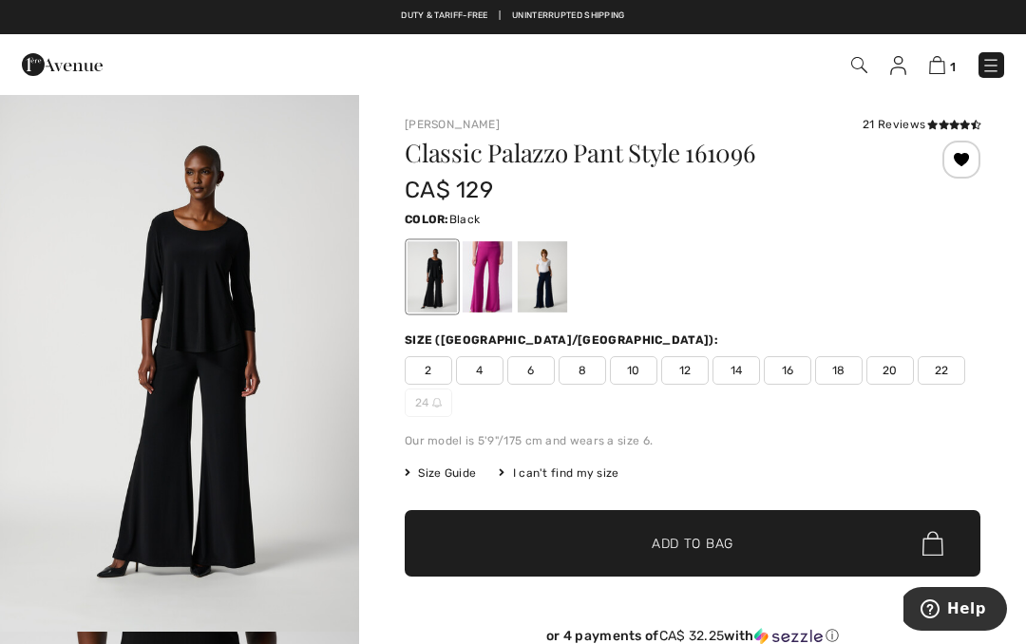
click at [640, 367] on span "10" at bounding box center [634, 370] width 48 height 29
click at [703, 556] on span "✔ Added to Bag Add to Bag" at bounding box center [693, 543] width 576 height 67
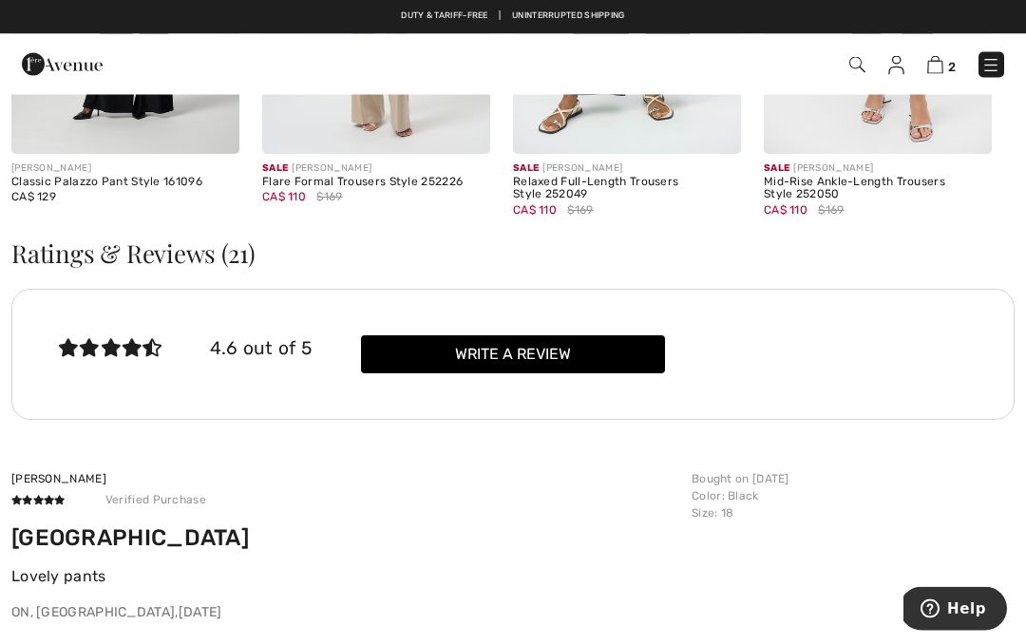
scroll to position [3072, 0]
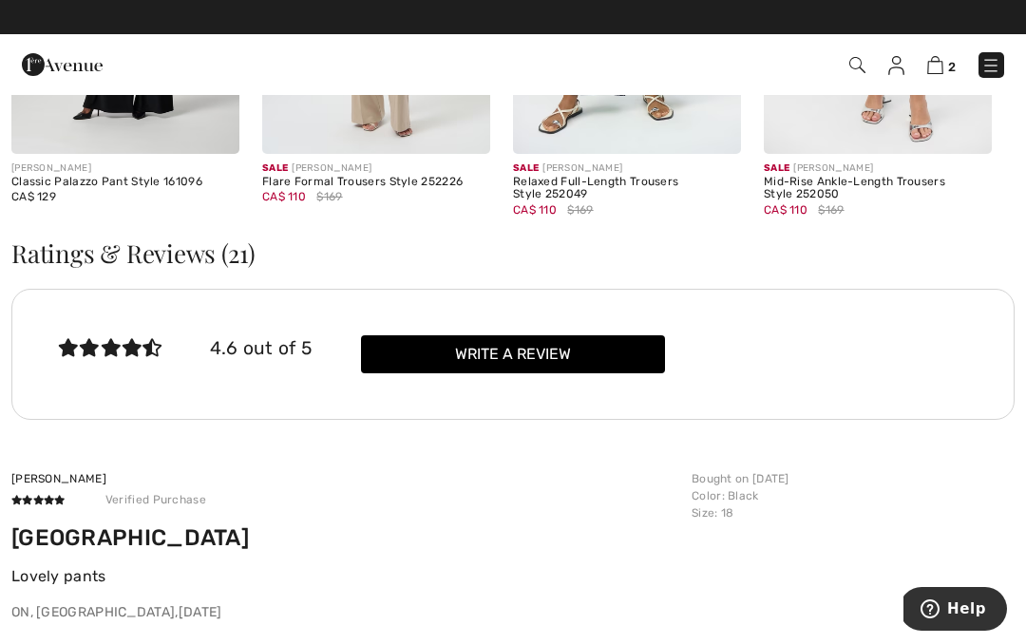
click at [223, 245] on h3 "Ratings & Reviews (21)" at bounding box center [512, 253] width 1003 height 25
click at [202, 259] on h3 "Ratings & Reviews (21)" at bounding box center [512, 253] width 1003 height 25
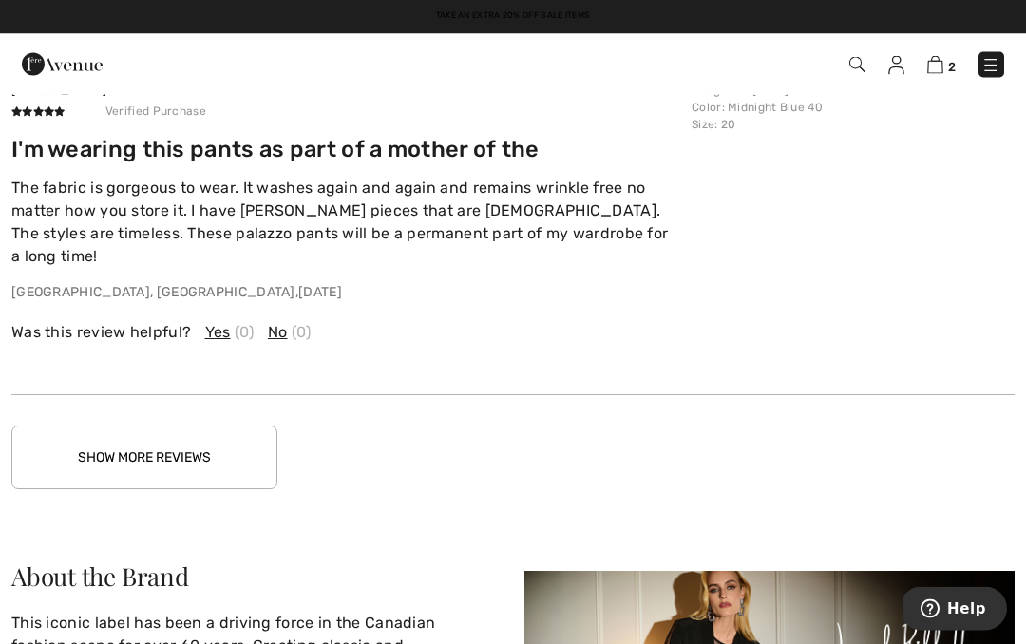
click at [140, 427] on button "Show More Reviews" at bounding box center [144, 459] width 266 height 64
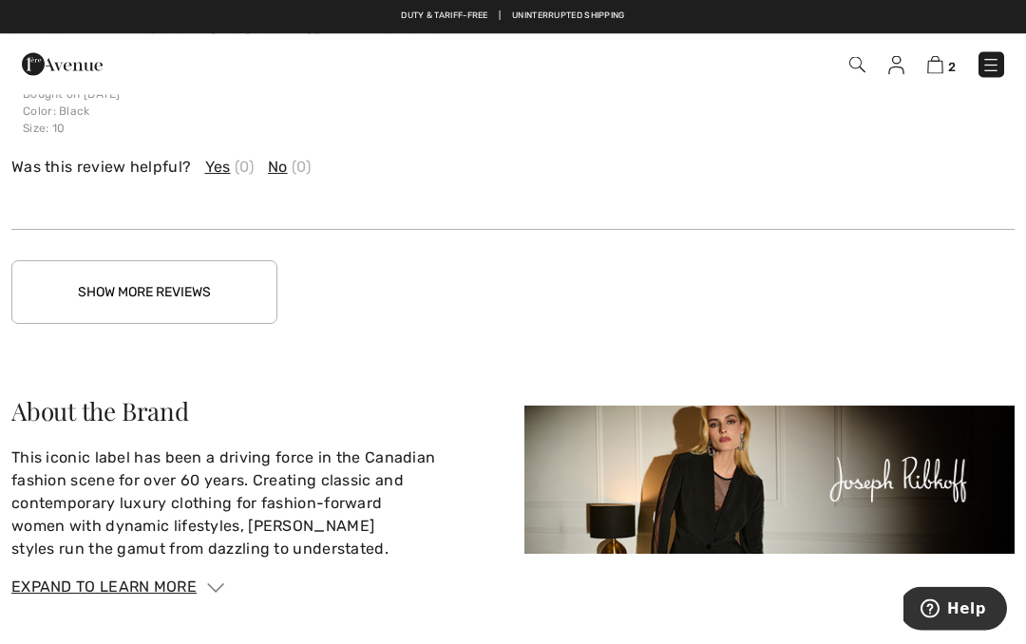
scroll to position [4840, 0]
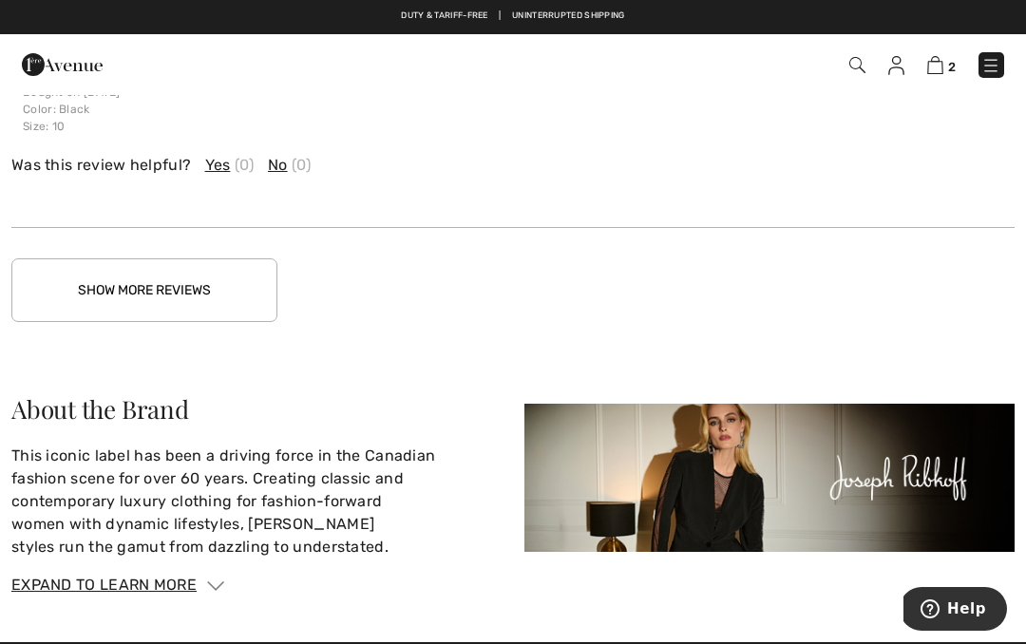
click at [175, 261] on button "Show More Reviews" at bounding box center [144, 290] width 266 height 64
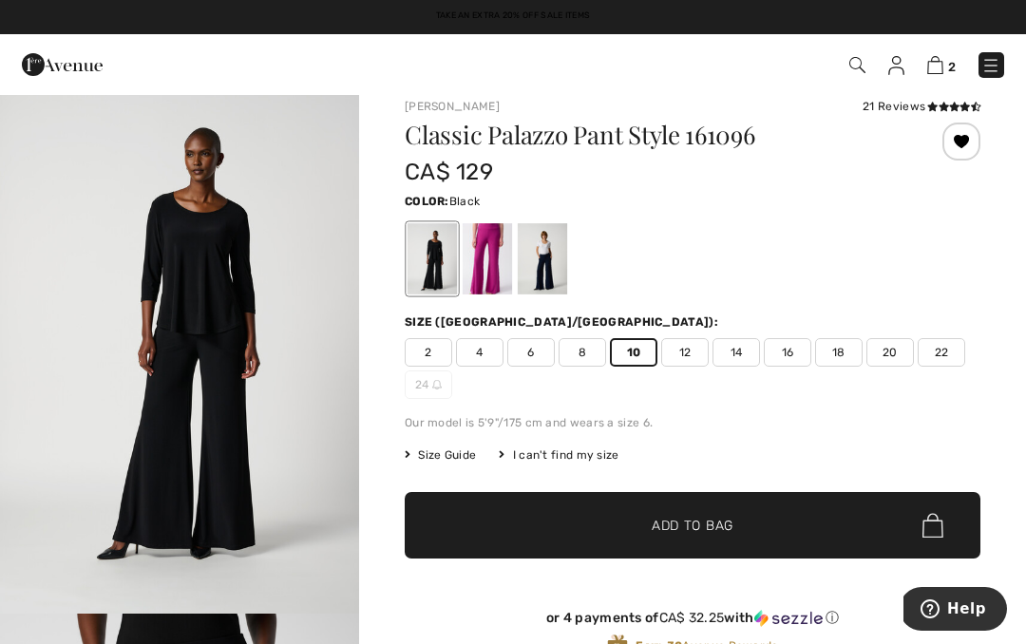
scroll to position [0, 0]
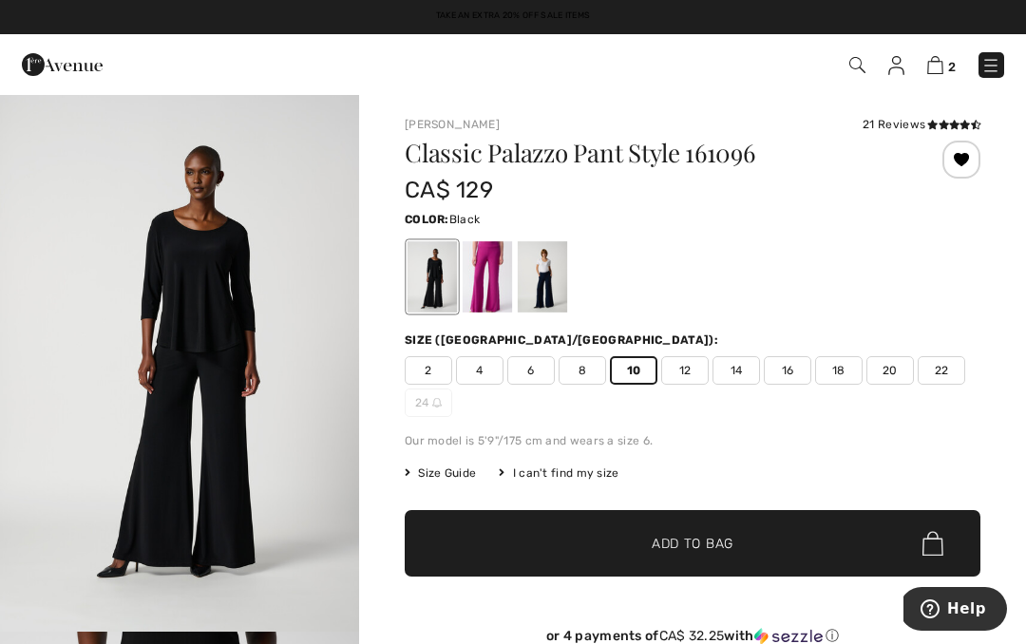
click at [936, 69] on img at bounding box center [935, 65] width 16 height 18
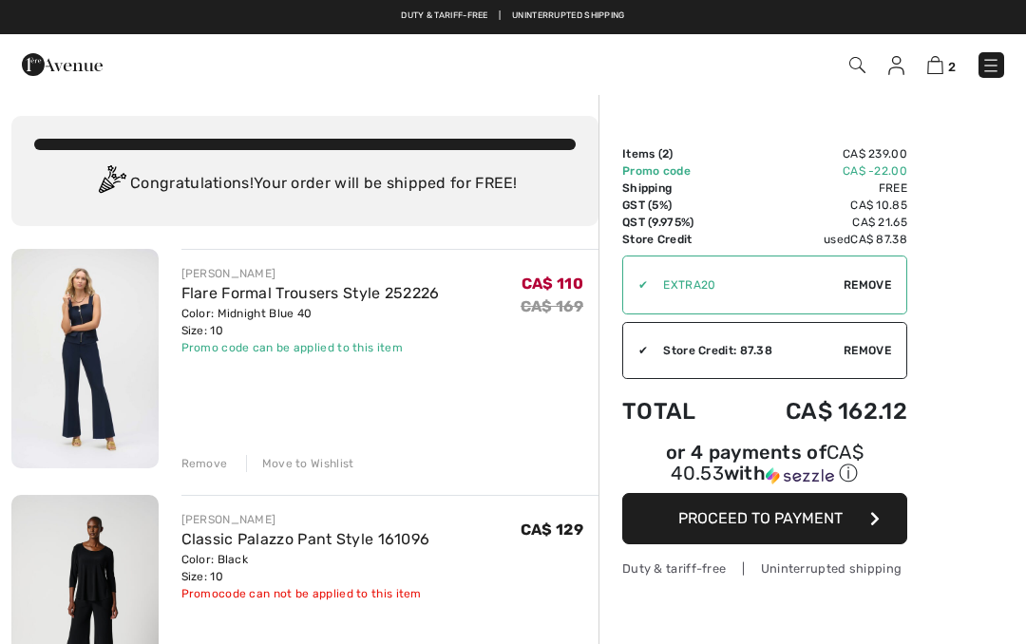
checkbox input "true"
